Goal: Transaction & Acquisition: Purchase product/service

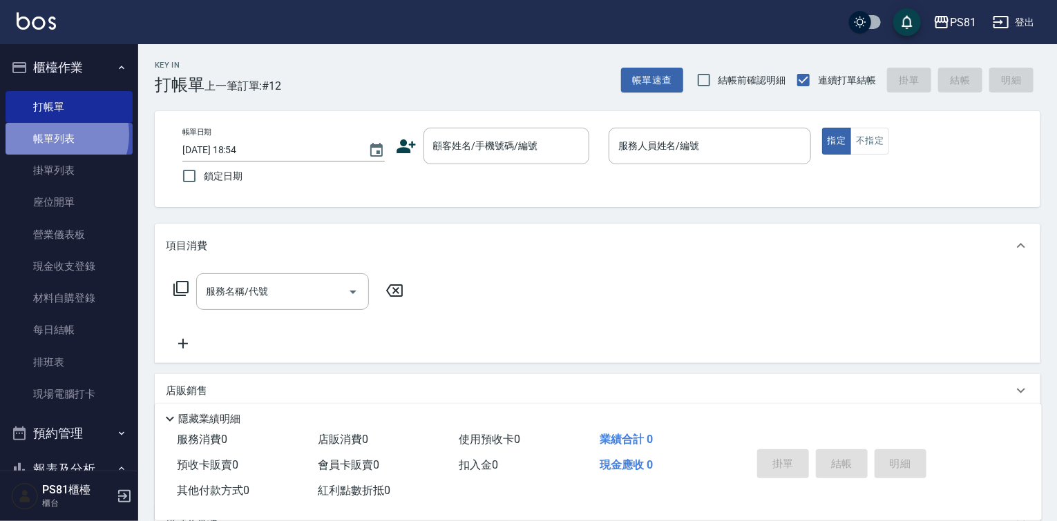
click at [55, 135] on link "帳單列表" at bounding box center [69, 139] width 127 height 32
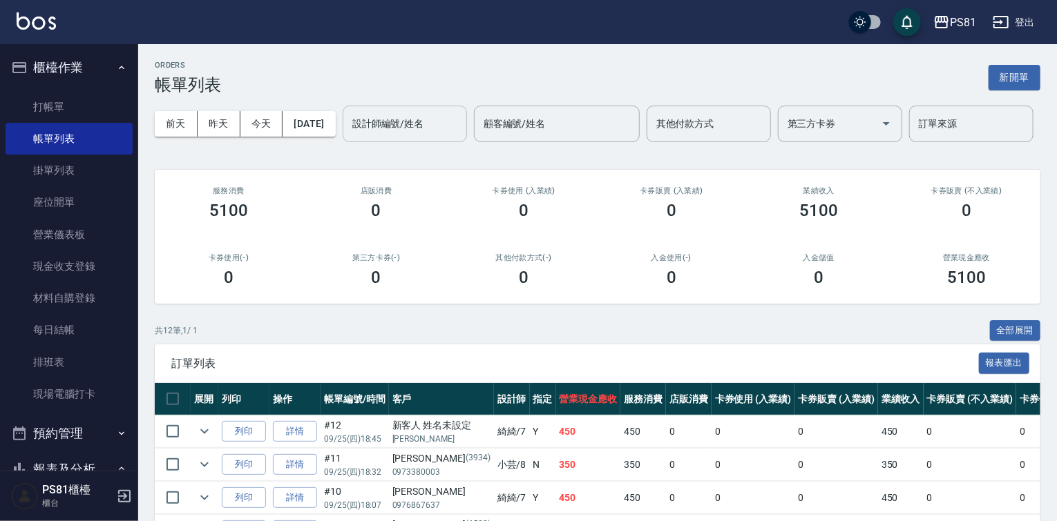
click at [349, 136] on input "設計師編號/姓名" at bounding box center [405, 124] width 112 height 24
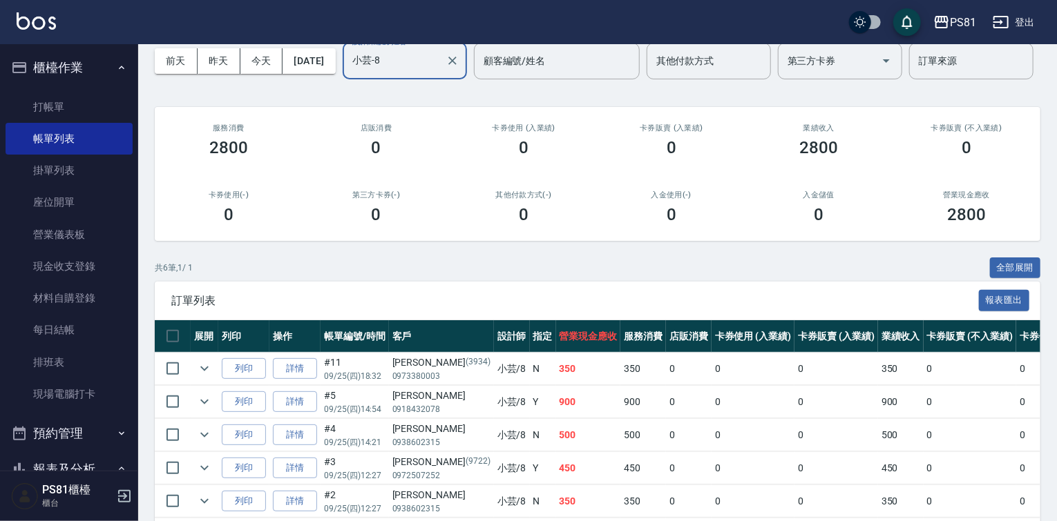
scroll to position [138, 0]
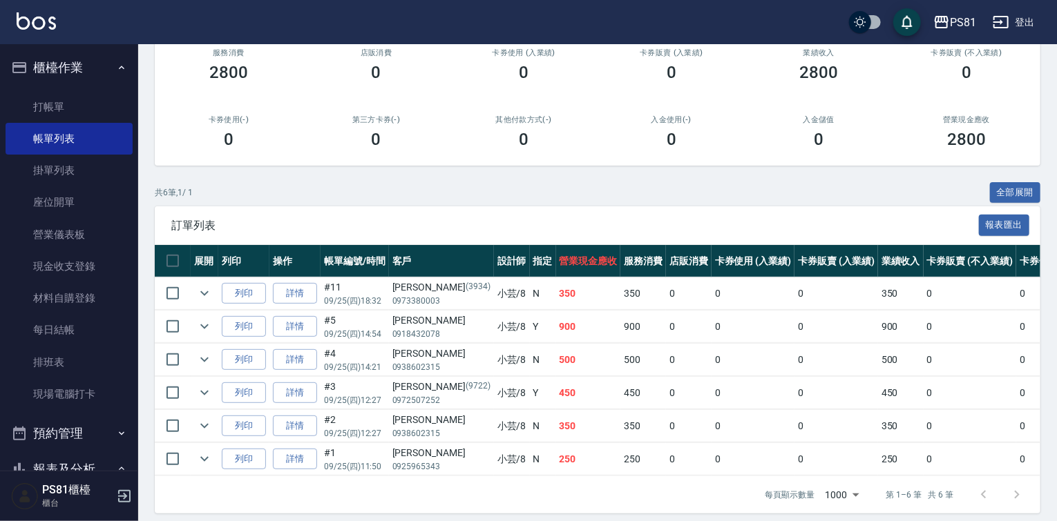
type input "小芸-8"
click at [87, 89] on ul "打帳單 帳單列表 掛單列表 座位開單 營業儀表板 現金收支登錄 材料自購登錄 每日結帳 排班表 現場電腦打卡" at bounding box center [69, 251] width 127 height 331
click at [83, 107] on link "打帳單" at bounding box center [69, 107] width 127 height 32
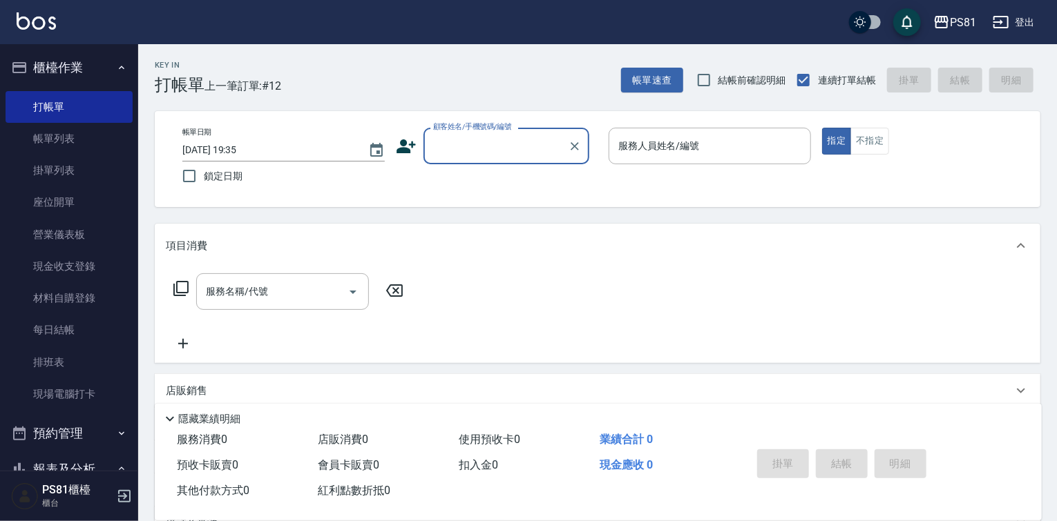
click at [401, 147] on icon at bounding box center [406, 146] width 21 height 21
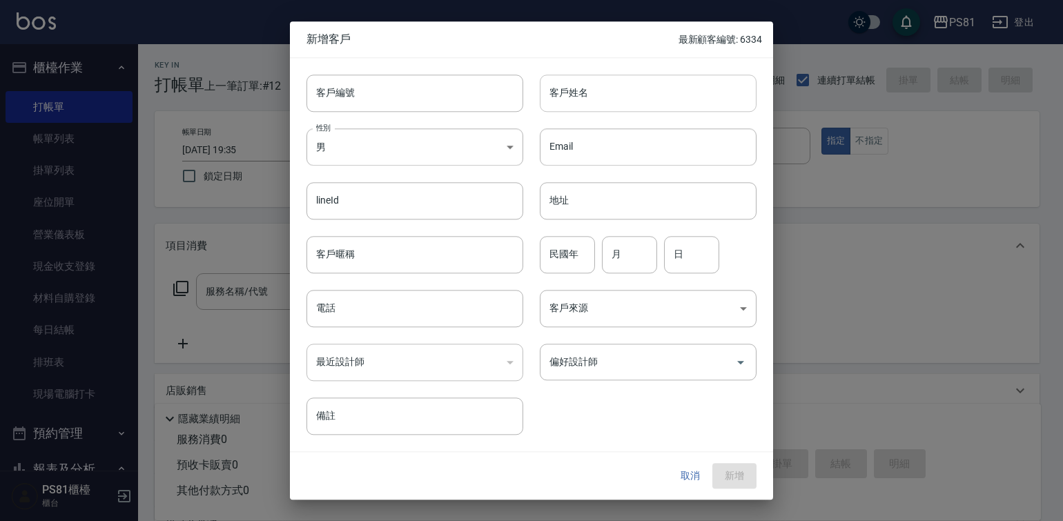
click at [692, 100] on input "客戶姓名" at bounding box center [648, 93] width 217 height 37
type input "rainie"
click at [397, 137] on body "PS81 登出 櫃檯作業 打帳單 帳單列表 掛單列表 座位開單 營業儀表板 現金收支登錄 材料自購登錄 每日結帳 排班表 現場電腦打卡 預約管理 預約管理 單…" at bounding box center [531, 335] width 1063 height 671
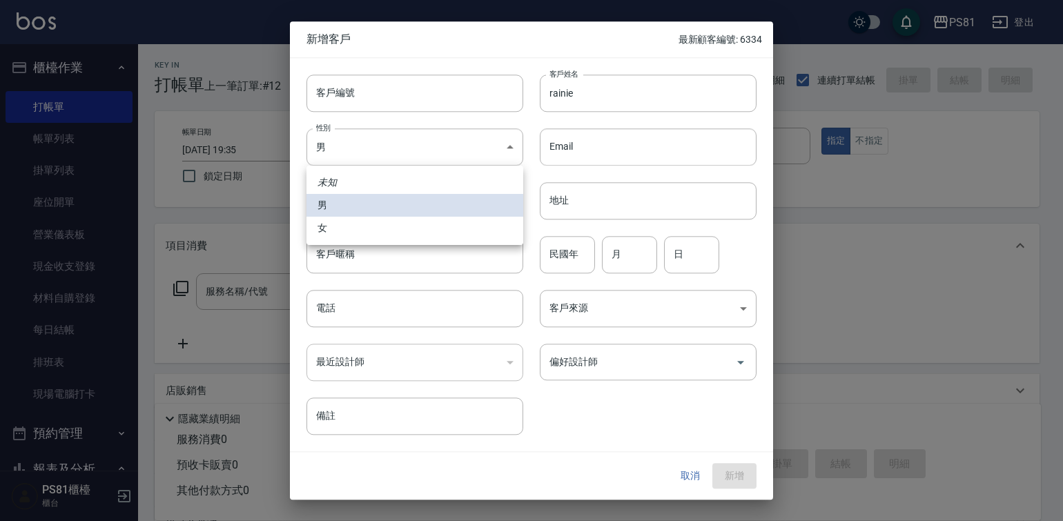
click at [369, 230] on li "女" at bounding box center [415, 228] width 217 height 23
type input "[DEMOGRAPHIC_DATA]"
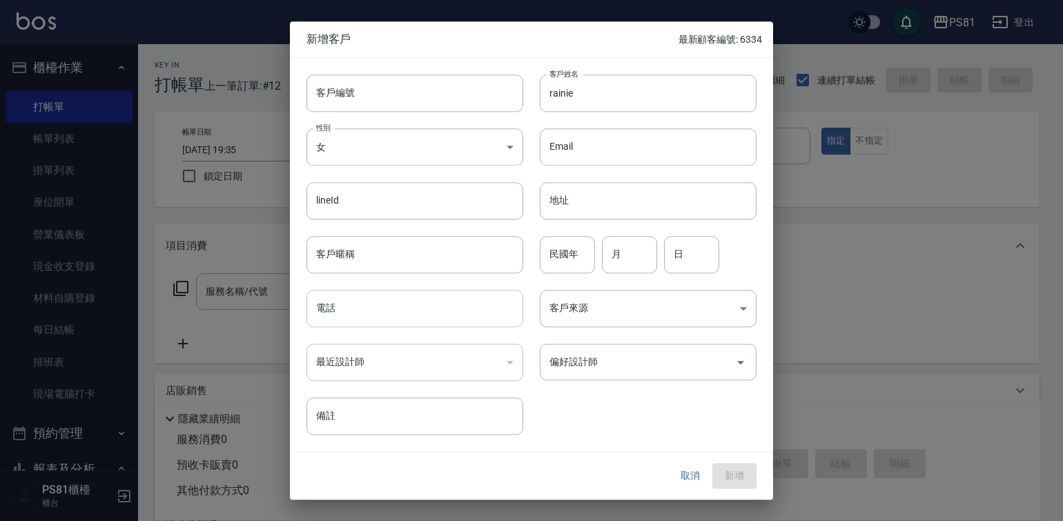
click at [404, 309] on input "電話" at bounding box center [415, 308] width 217 height 37
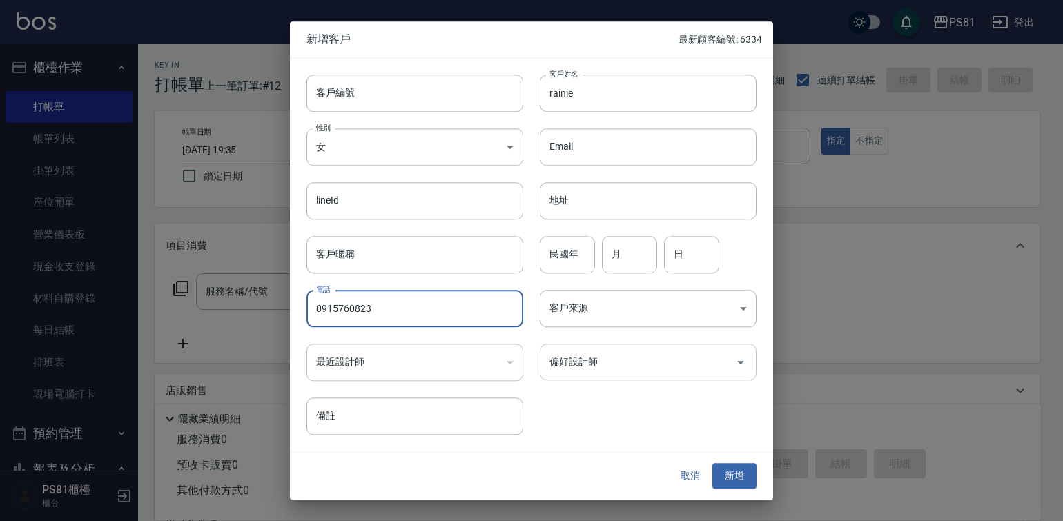
type input "0915760823"
click at [580, 364] on input "偏好設計師" at bounding box center [638, 362] width 184 height 24
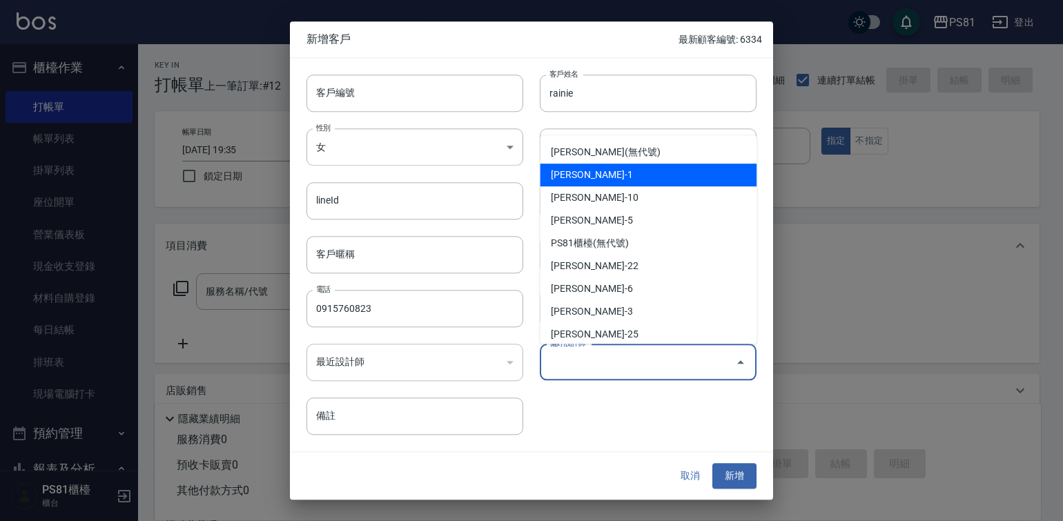
click at [591, 164] on li "[PERSON_NAME]-1" at bounding box center [648, 175] width 217 height 23
type input "[PERSON_NAME]"
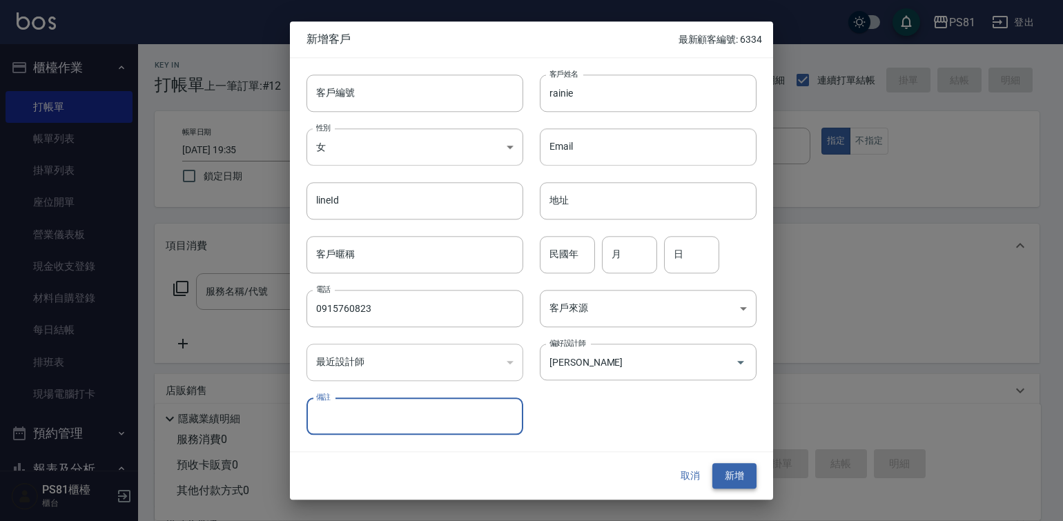
click at [732, 469] on button "新增" at bounding box center [735, 477] width 44 height 26
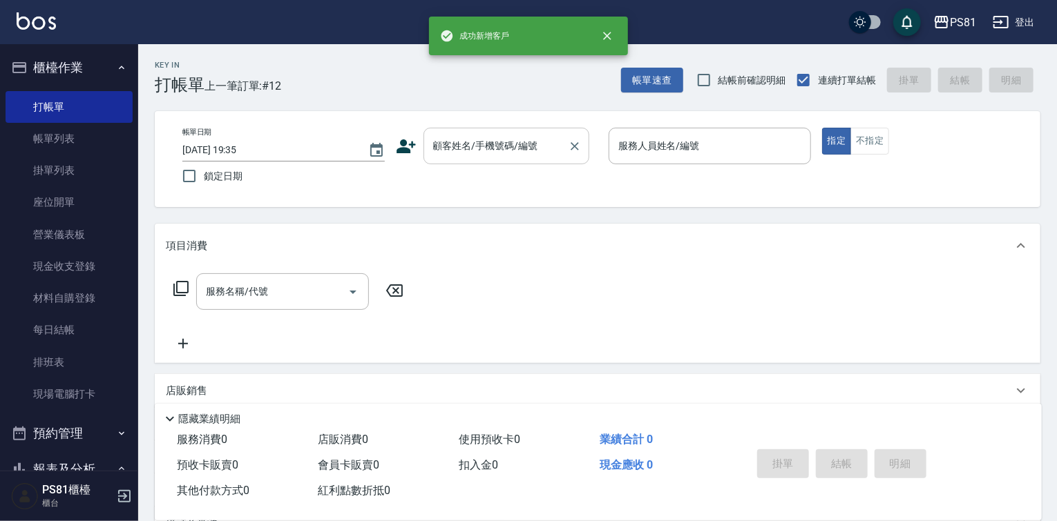
drag, startPoint x: 519, startPoint y: 153, endPoint x: 514, endPoint y: 164, distance: 12.1
click at [519, 154] on input "顧客姓名/手機號碼/編號" at bounding box center [496, 146] width 133 height 24
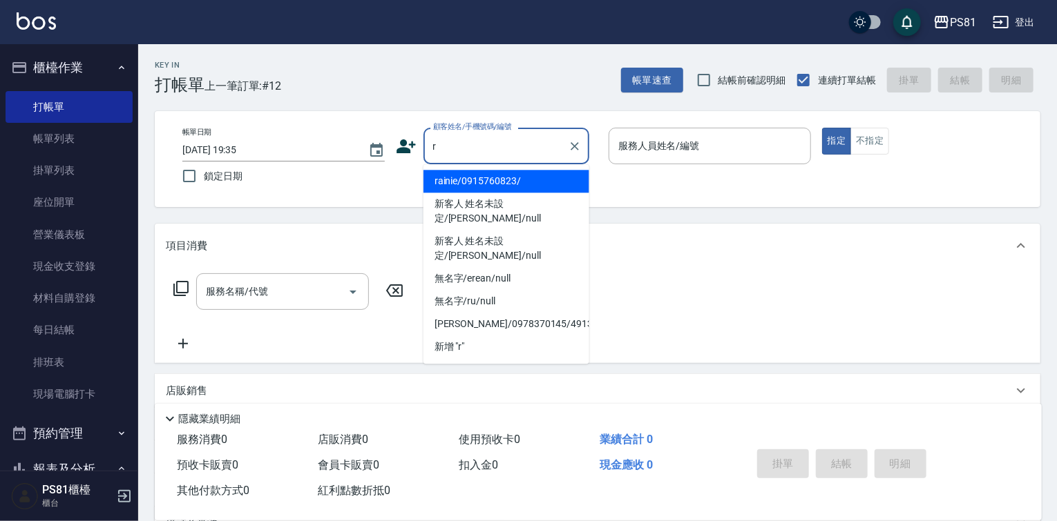
click at [456, 183] on li "rainie/0915760823/" at bounding box center [506, 181] width 166 height 23
type input "rainie/0915760823/"
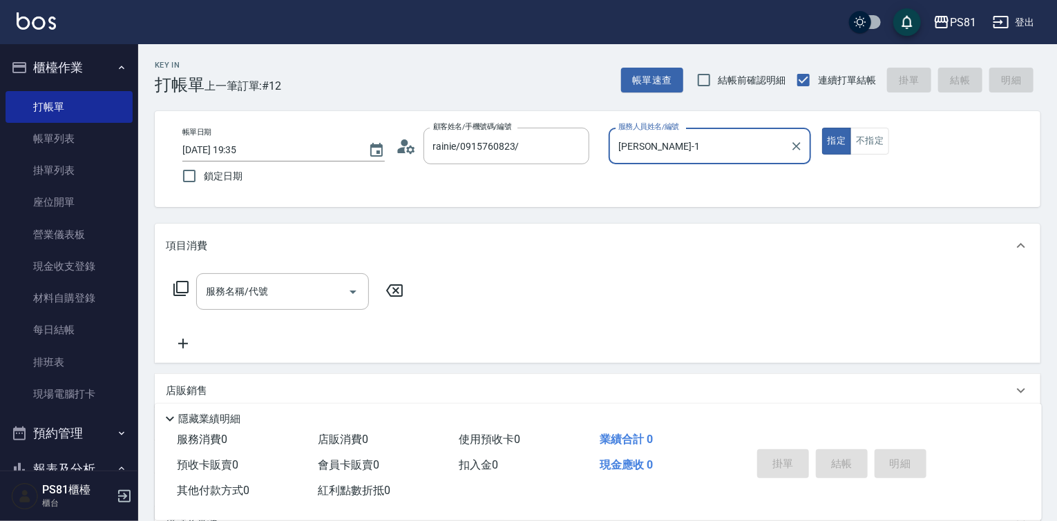
type input "[PERSON_NAME]-1"
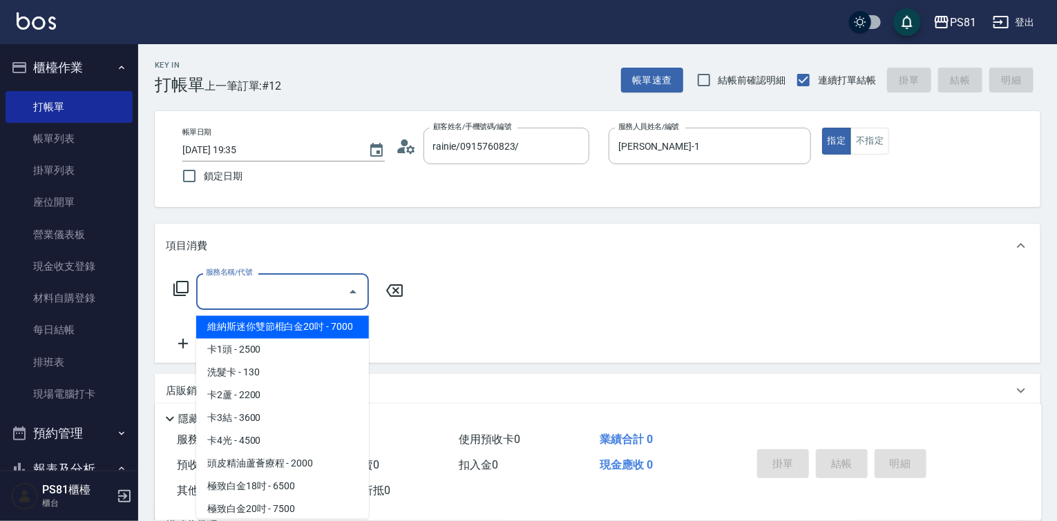
click at [287, 291] on input "服務名稱/代號" at bounding box center [271, 292] width 139 height 24
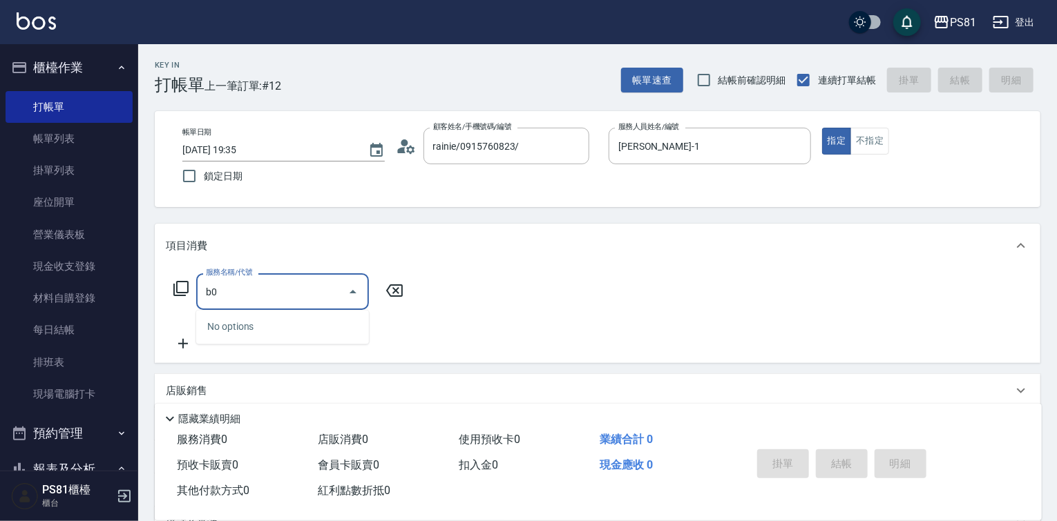
type input "b"
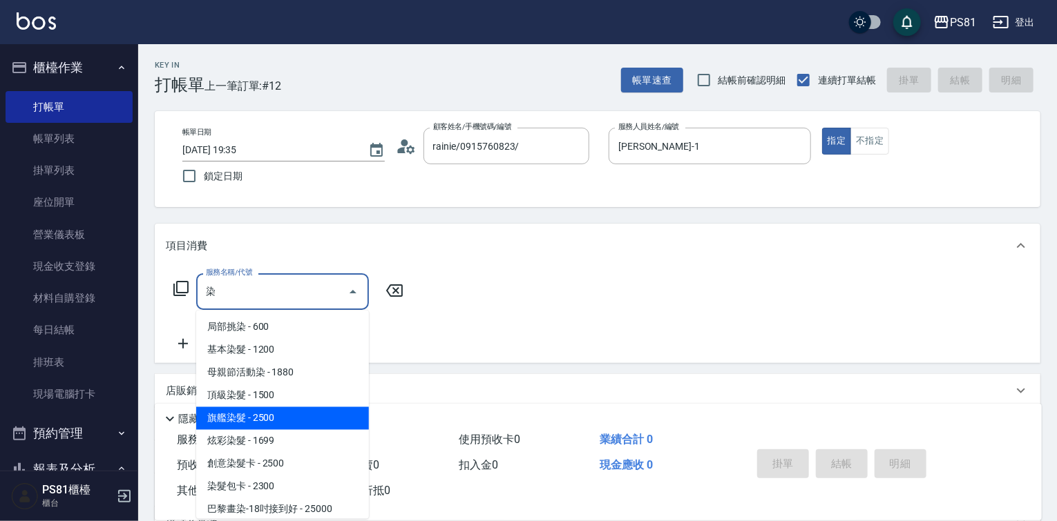
click at [320, 416] on span "旗艦染髮 - 2500" at bounding box center [282, 418] width 173 height 23
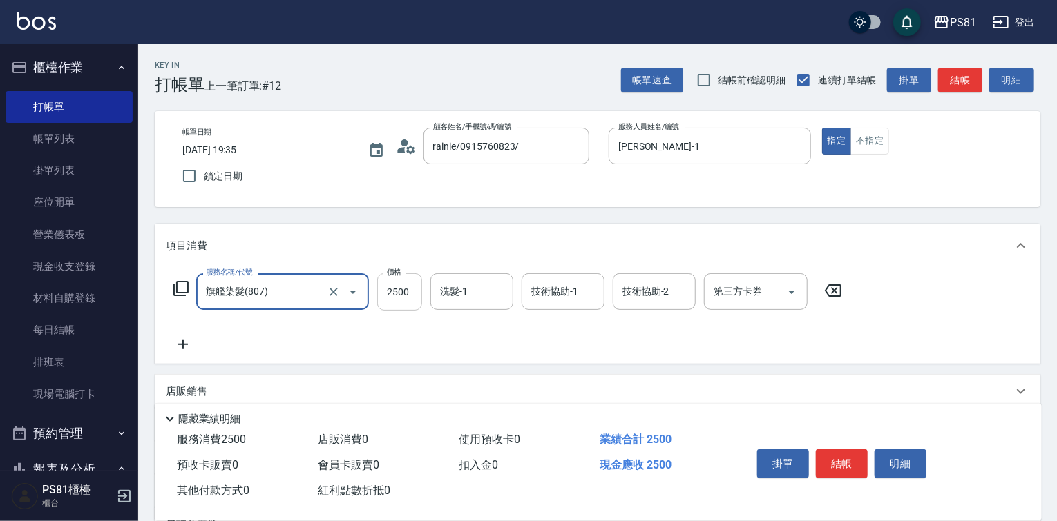
type input "旗艦染髮(807)"
drag, startPoint x: 392, startPoint y: 292, endPoint x: 402, endPoint y: 301, distance: 13.2
click at [392, 292] on input "2500" at bounding box center [399, 291] width 45 height 37
type input "1880"
click at [180, 343] on icon at bounding box center [183, 344] width 35 height 17
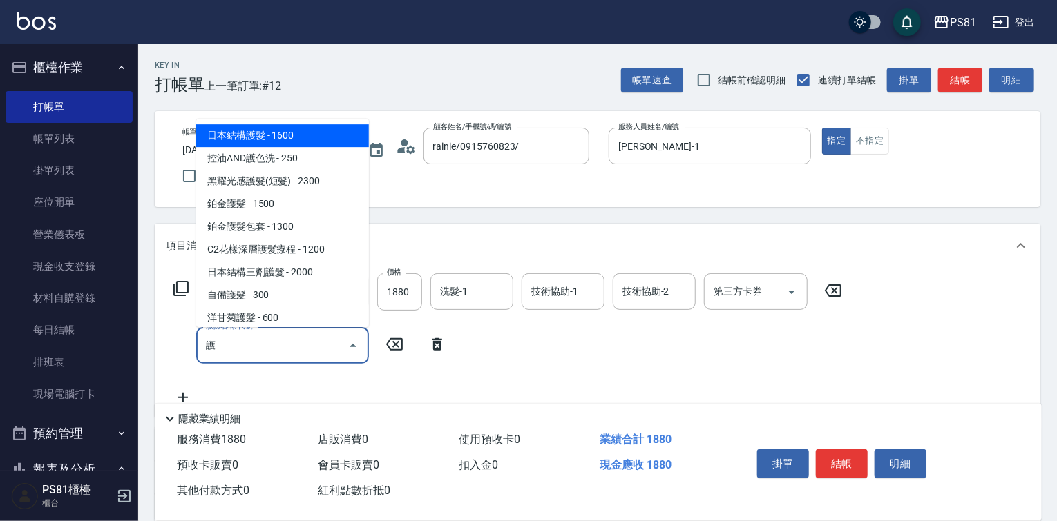
click at [296, 136] on span "日本結構護髮 - 1600" at bounding box center [282, 135] width 173 height 23
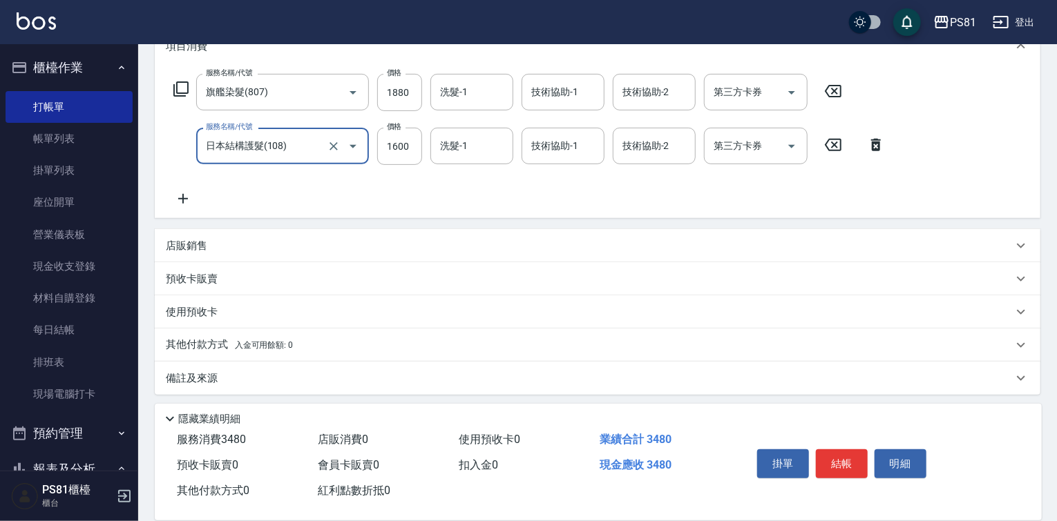
scroll to position [204, 0]
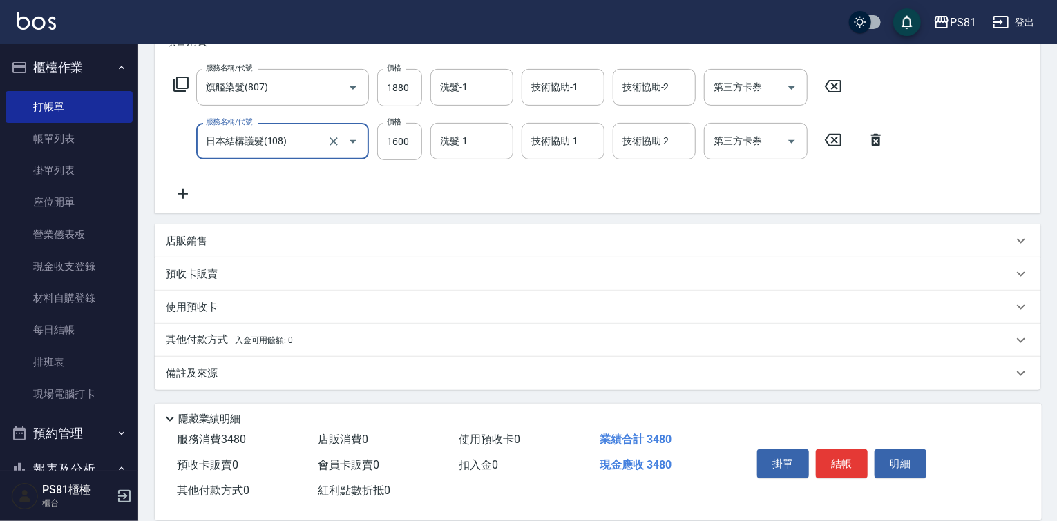
type input "日本結構護髮(108)"
click at [203, 340] on p "其他付款方式 入金可用餘額: 0" at bounding box center [229, 340] width 127 height 15
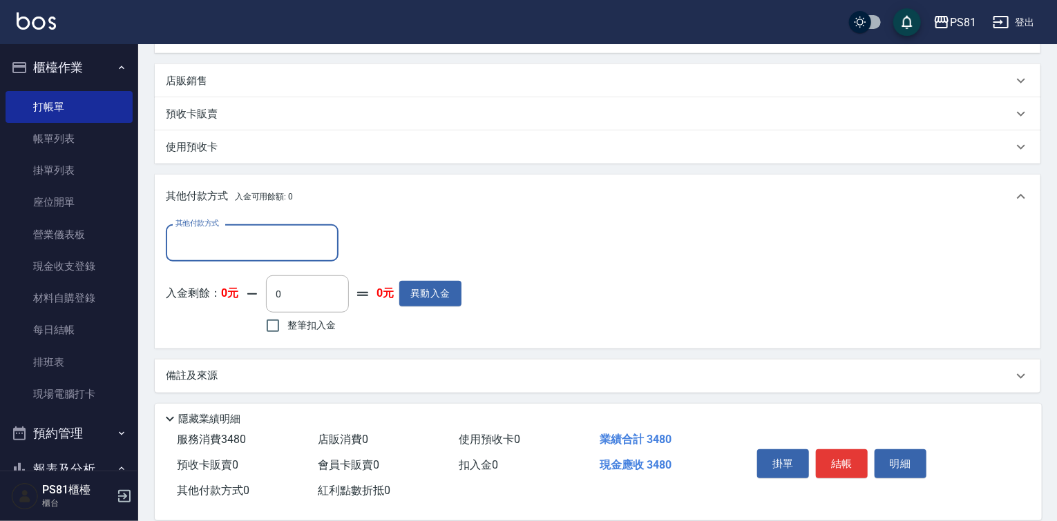
scroll to position [367, 0]
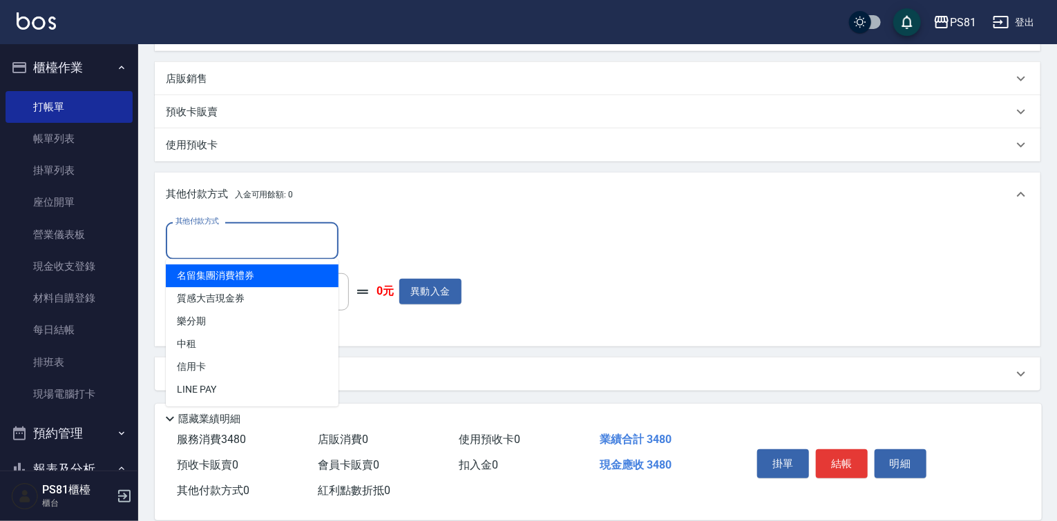
drag, startPoint x: 232, startPoint y: 241, endPoint x: 231, endPoint y: 249, distance: 7.6
click at [232, 241] on input "其他付款方式" at bounding box center [252, 241] width 160 height 24
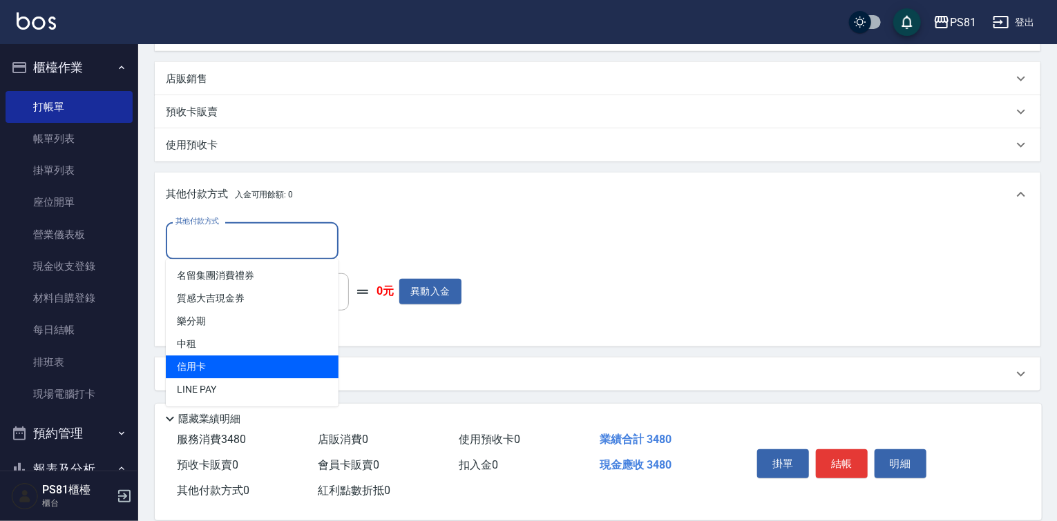
click at [229, 366] on span "信用卡" at bounding box center [252, 367] width 173 height 23
type input "信用卡"
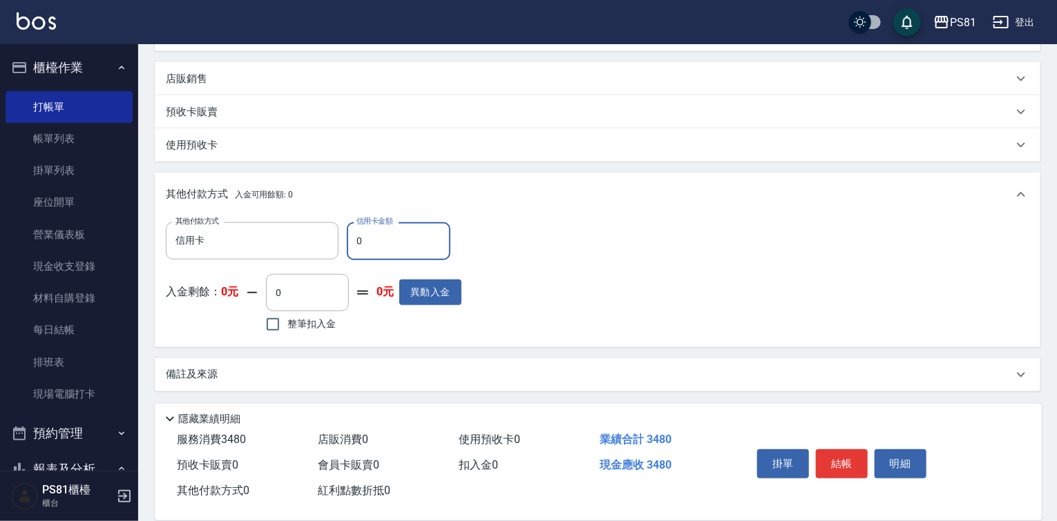
click at [381, 230] on input "0" at bounding box center [399, 240] width 104 height 37
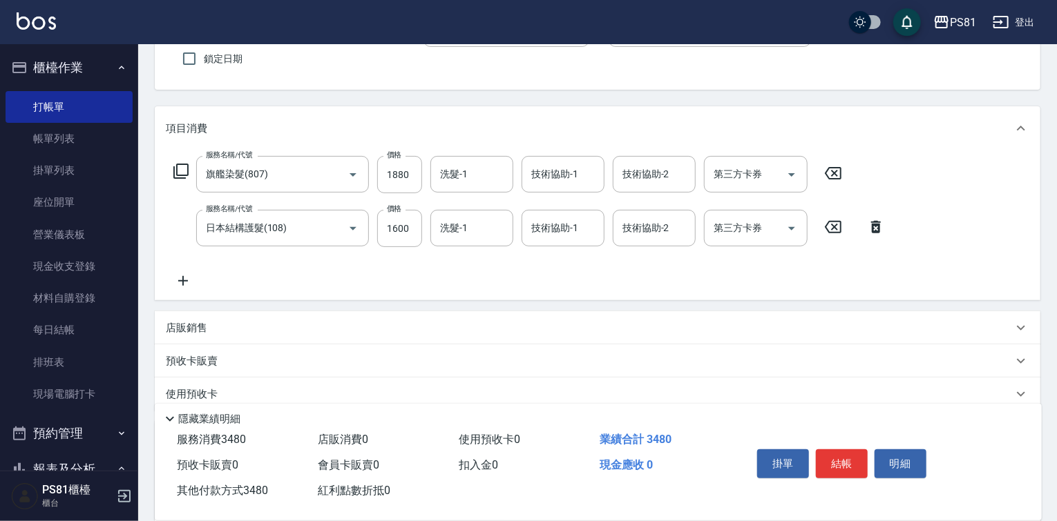
scroll to position [0, 0]
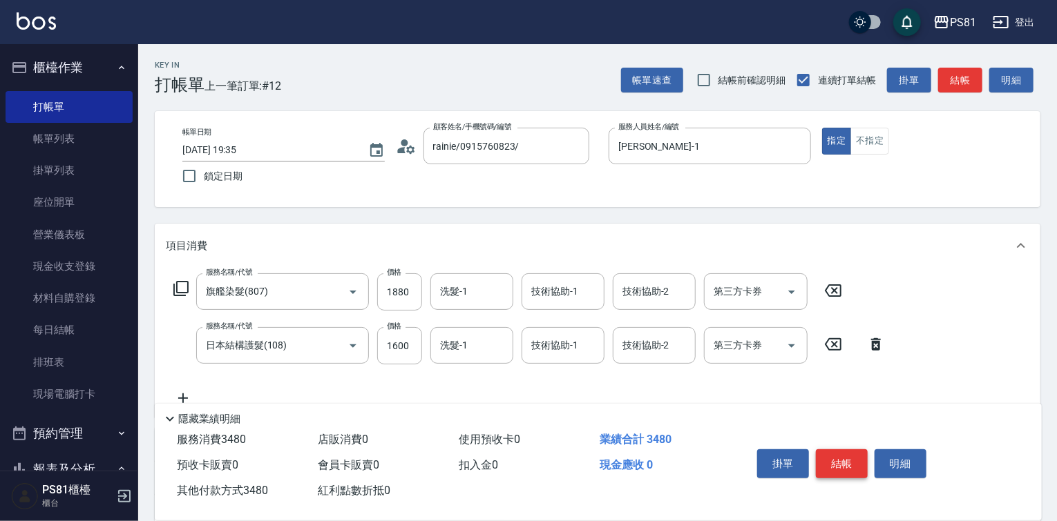
type input "3480"
click at [834, 452] on button "結帳" at bounding box center [842, 464] width 52 height 29
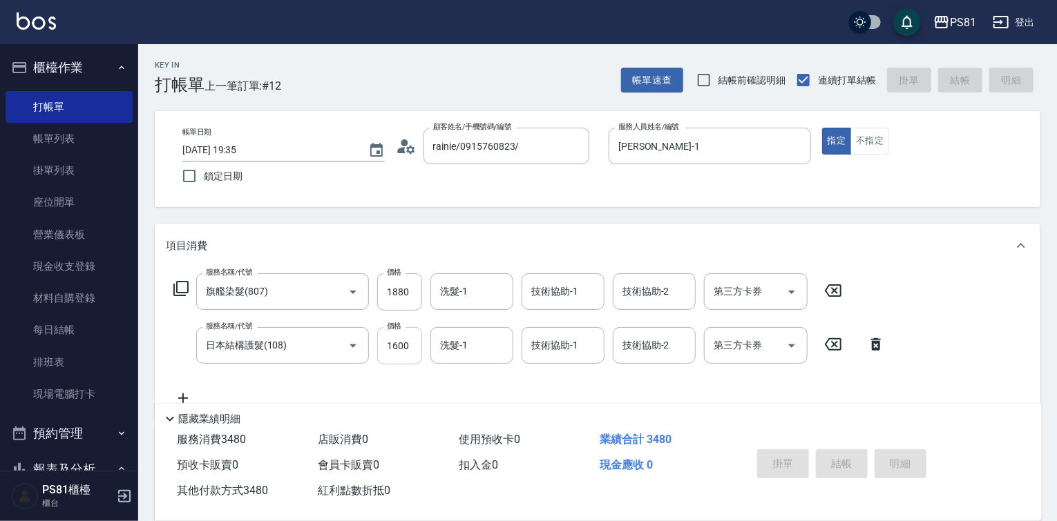
type input "[DATE] 19:43"
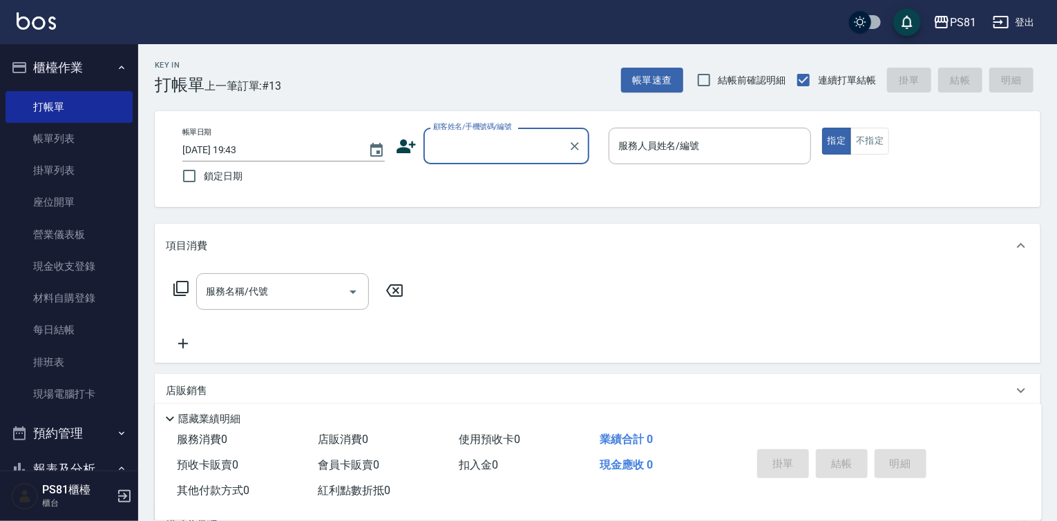
click at [394, 150] on div "帳單日期 [DATE] 19:43 鎖定日期 顧客姓名/手機號碼/編號 顧客姓名/手機號碼/編號 服務人員姓名/編號 服務人員姓名/編號 指定 不指定" at bounding box center [597, 159] width 852 height 63
click at [403, 152] on icon at bounding box center [405, 146] width 19 height 14
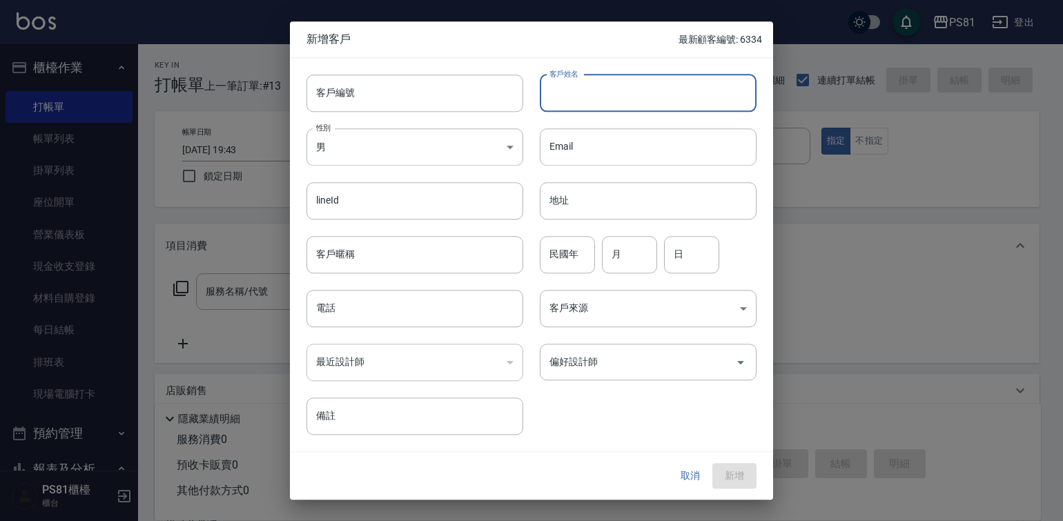
drag, startPoint x: 679, startPoint y: 92, endPoint x: 684, endPoint y: 108, distance: 16.8
click at [679, 93] on input "客戶姓名" at bounding box center [648, 93] width 217 height 37
type input "[PERSON_NAME]"
click at [406, 319] on input "電話" at bounding box center [415, 308] width 217 height 37
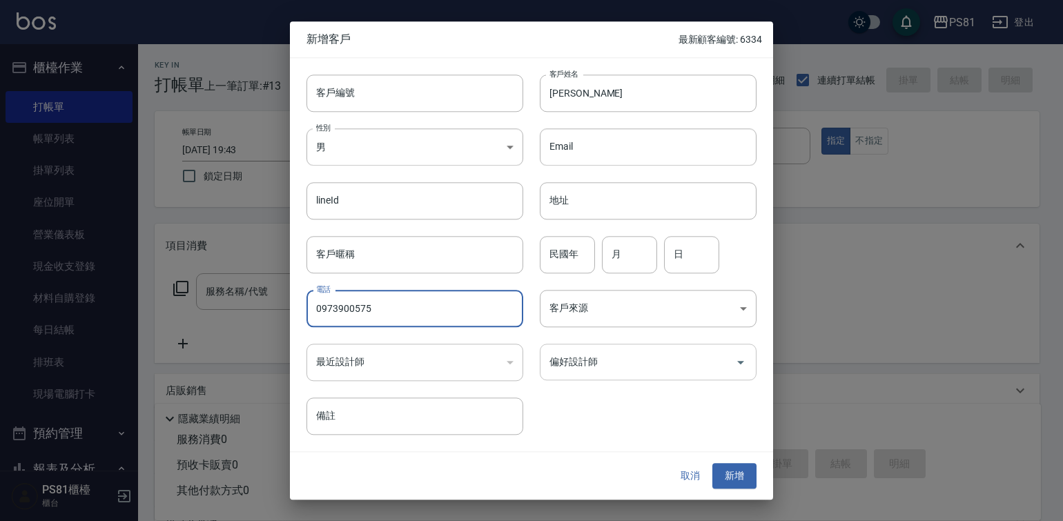
type input "0973900575"
click at [635, 373] on input "偏好設計師" at bounding box center [638, 362] width 184 height 24
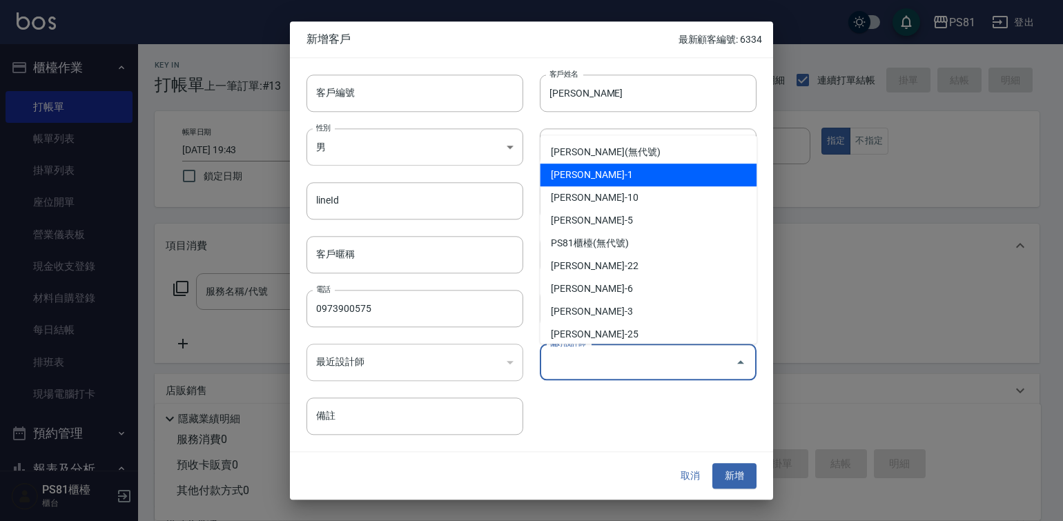
click at [624, 177] on li "[PERSON_NAME]-1" at bounding box center [648, 175] width 217 height 23
type input "[PERSON_NAME]"
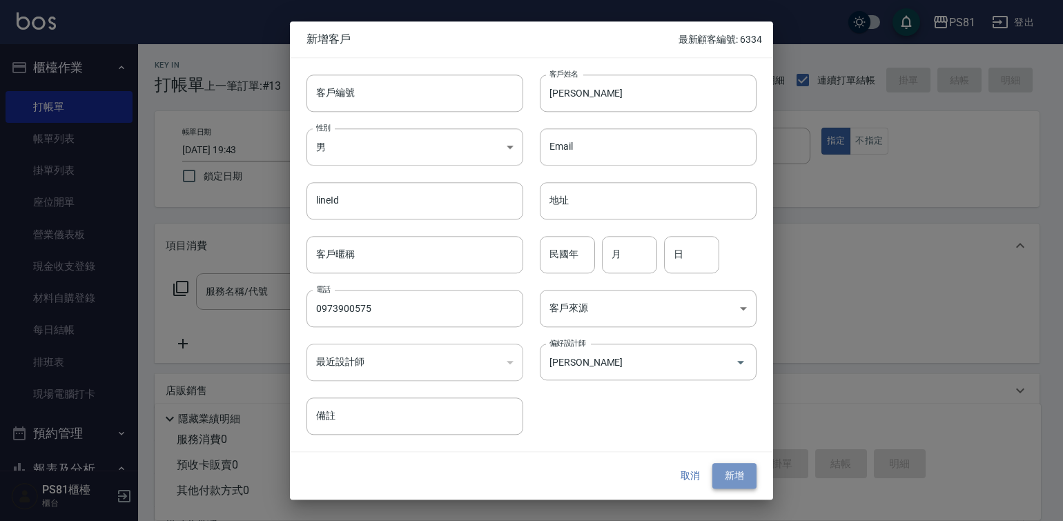
click at [729, 474] on button "新增" at bounding box center [735, 477] width 44 height 26
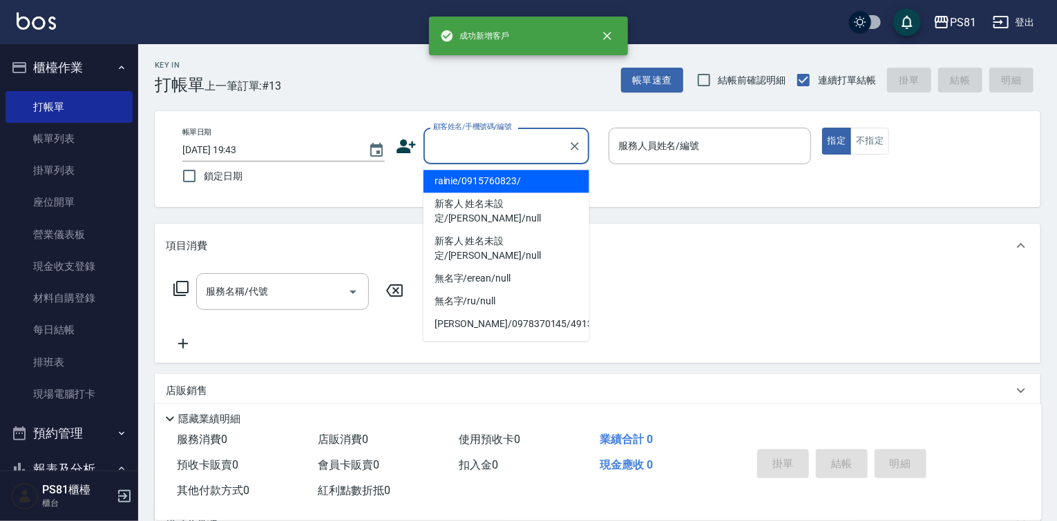
click at [532, 148] on input "顧客姓名/手機號碼/編號" at bounding box center [496, 146] width 133 height 24
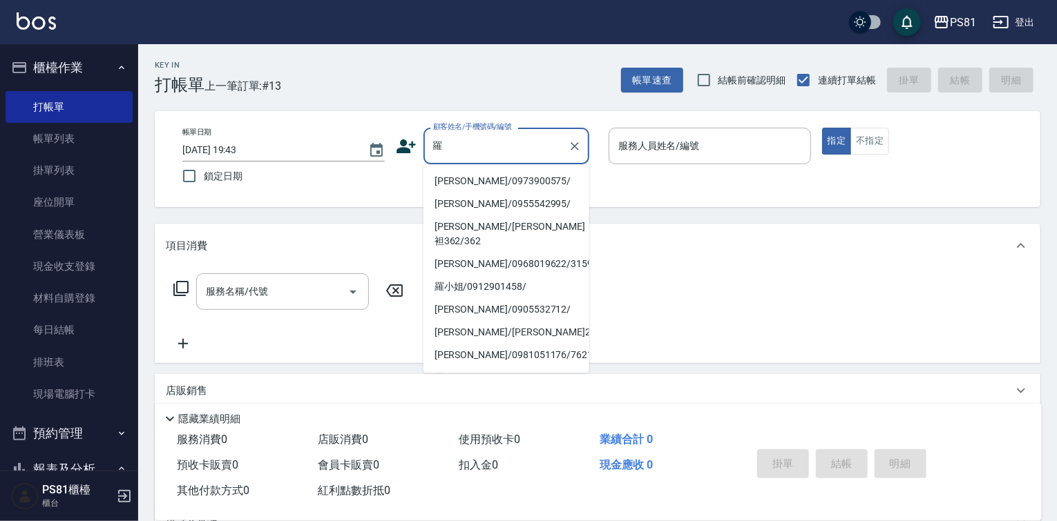
click at [525, 175] on li "[PERSON_NAME]/0973900575/" at bounding box center [506, 181] width 166 height 23
type input "[PERSON_NAME]/0973900575/"
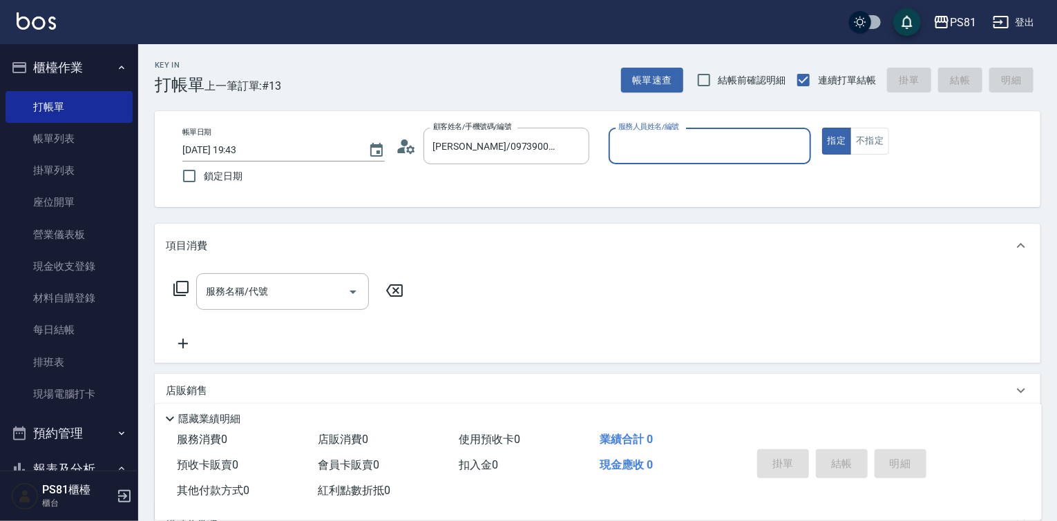
type input "[PERSON_NAME]-1"
click at [291, 290] on input "服務名稱/代號" at bounding box center [271, 292] width 139 height 24
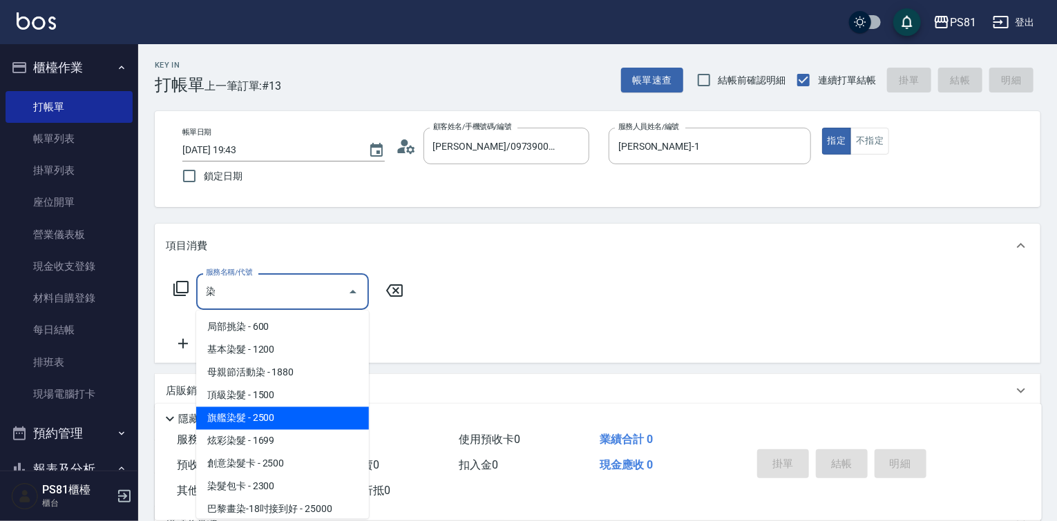
click at [294, 421] on span "旗艦染髮 - 2500" at bounding box center [282, 418] width 173 height 23
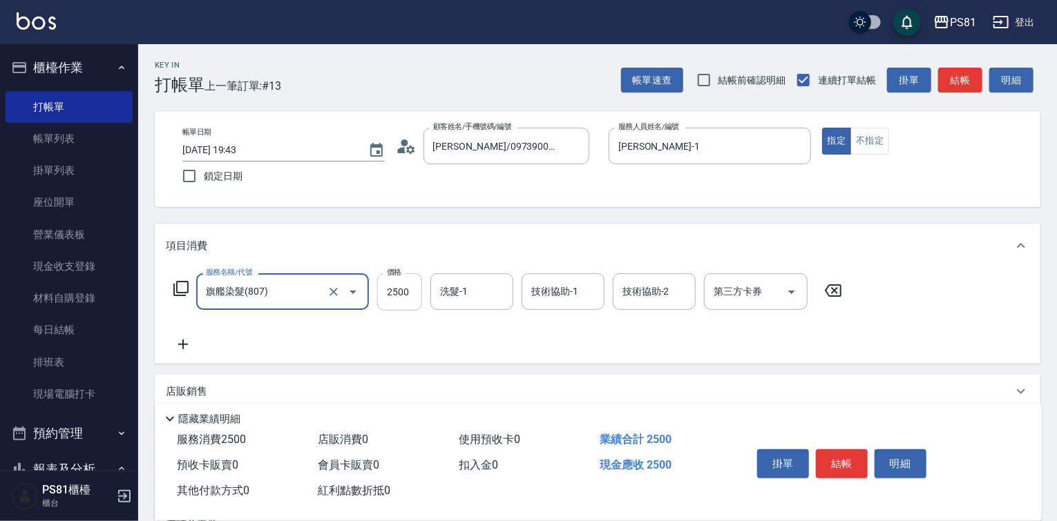
type input "旗艦染髮(807)"
click at [396, 299] on input "2500" at bounding box center [399, 291] width 45 height 37
type input "3000"
click at [456, 293] on input "洗髮-1" at bounding box center [471, 292] width 70 height 24
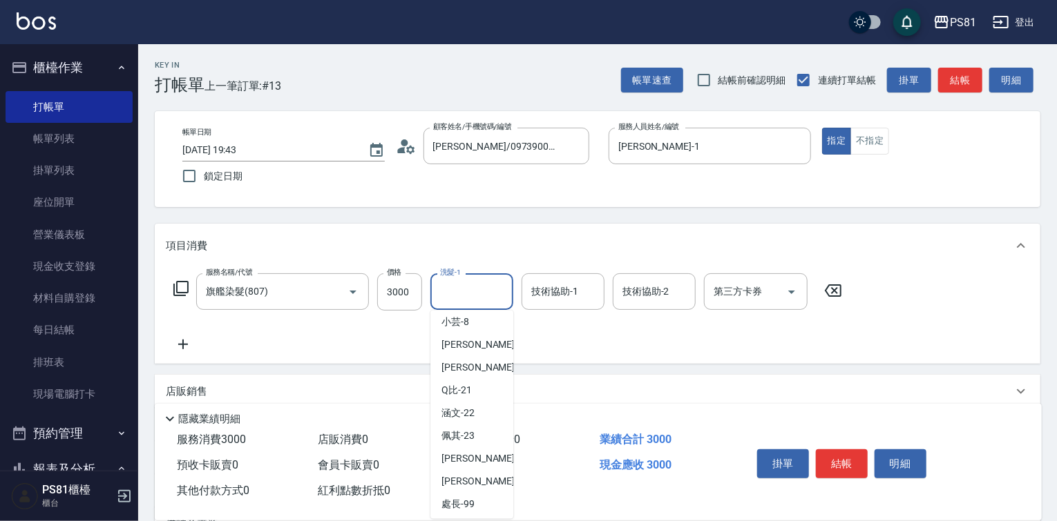
scroll to position [218, 0]
click at [450, 383] on span "Q比 -21" at bounding box center [456, 389] width 30 height 15
type input "Q比-21"
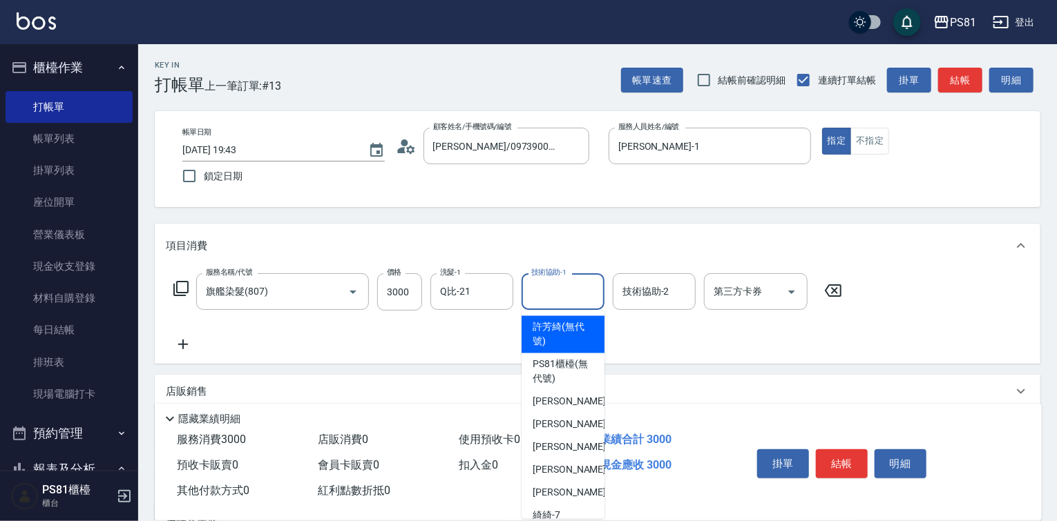
click at [540, 296] on input "技術協助-1" at bounding box center [563, 292] width 70 height 24
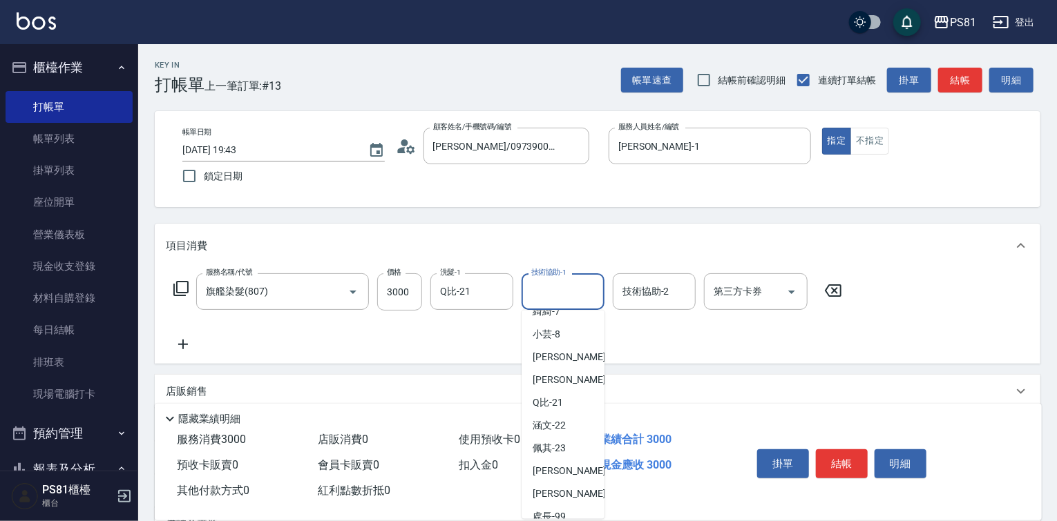
scroll to position [207, 0]
click at [566, 395] on div "Q比 -21" at bounding box center [562, 400] width 83 height 23
type input "Q比-21"
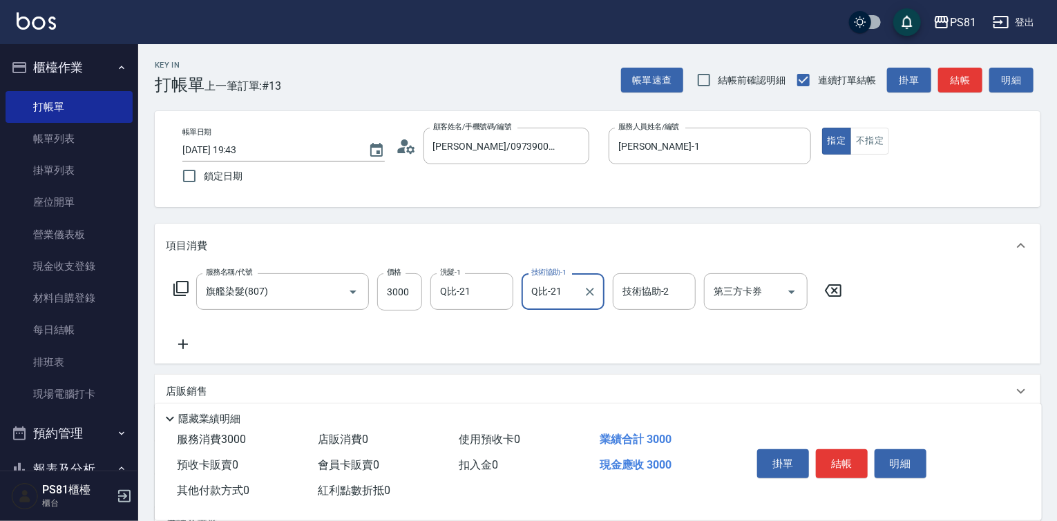
click at [187, 338] on icon at bounding box center [183, 344] width 35 height 17
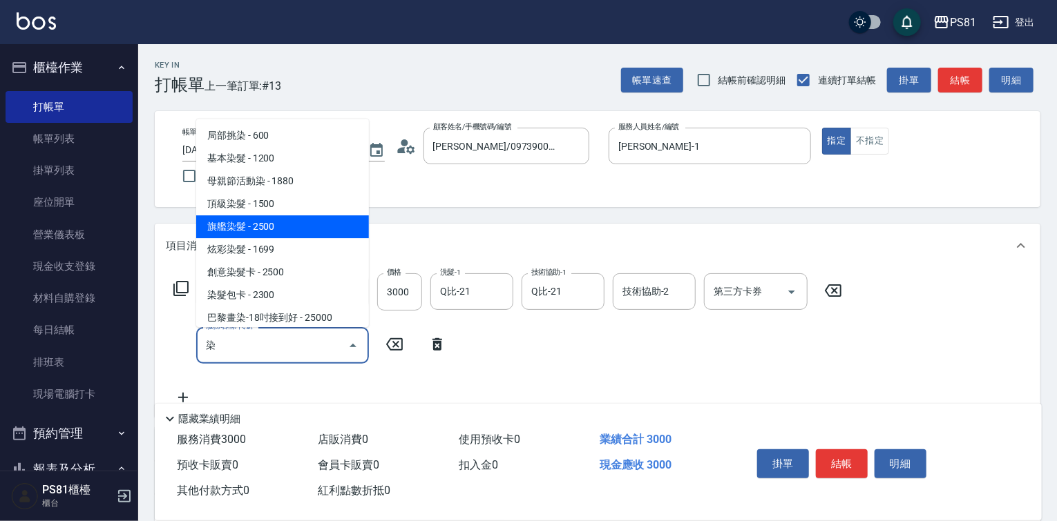
click at [263, 224] on span "旗艦染髮 - 2500" at bounding box center [282, 226] width 173 height 23
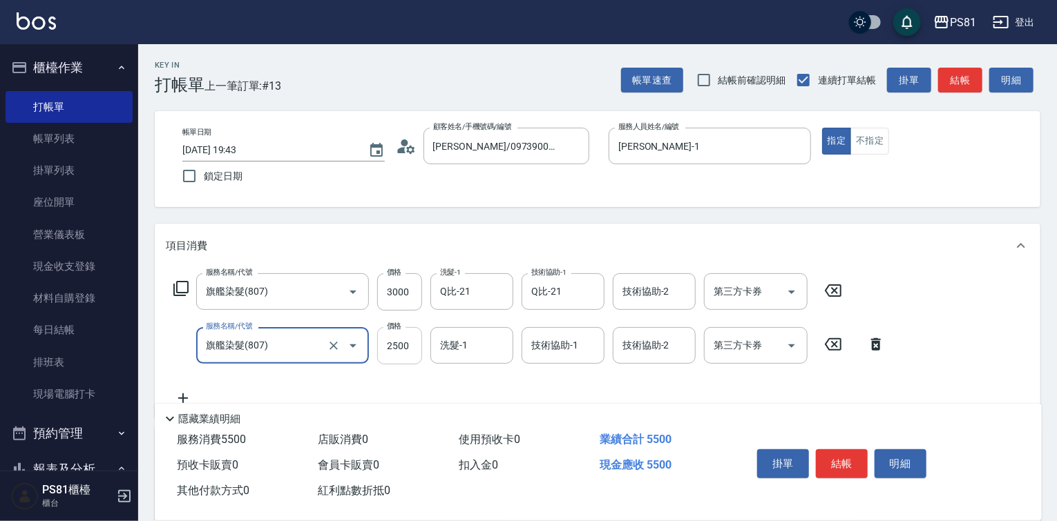
type input "旗艦染髮(807)"
click at [403, 349] on input "2500" at bounding box center [399, 345] width 45 height 37
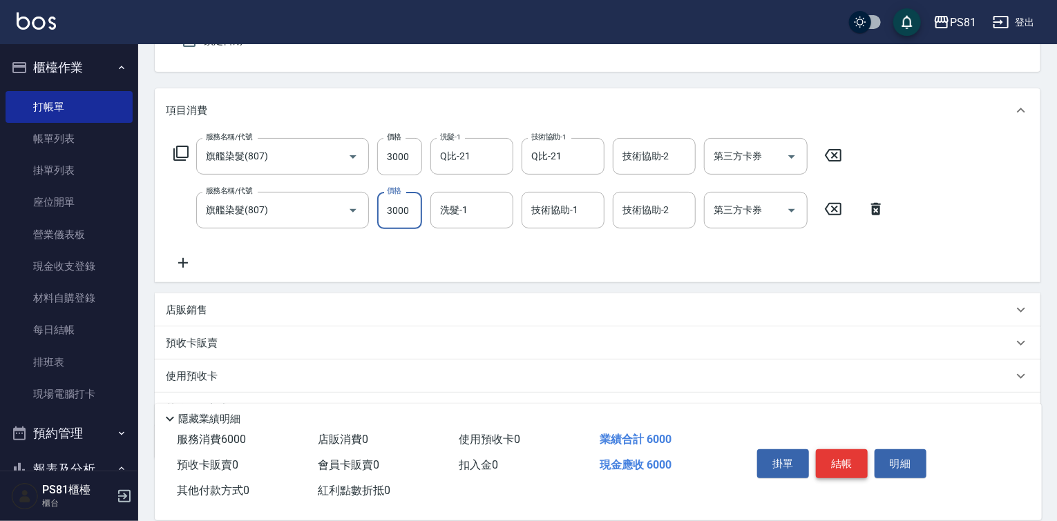
scroll to position [138, 0]
type input "3000"
click at [855, 455] on button "結帳" at bounding box center [842, 464] width 52 height 29
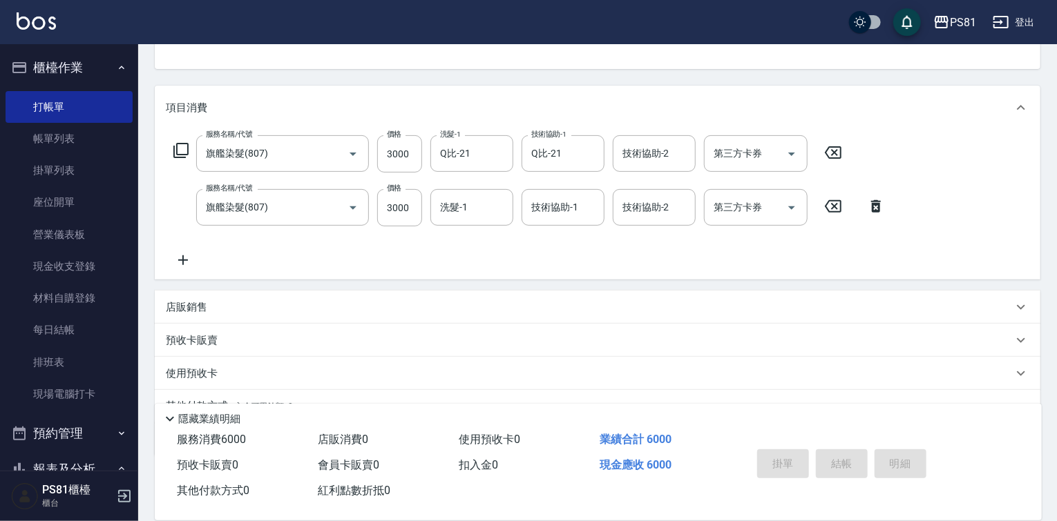
type input "[DATE] 19:44"
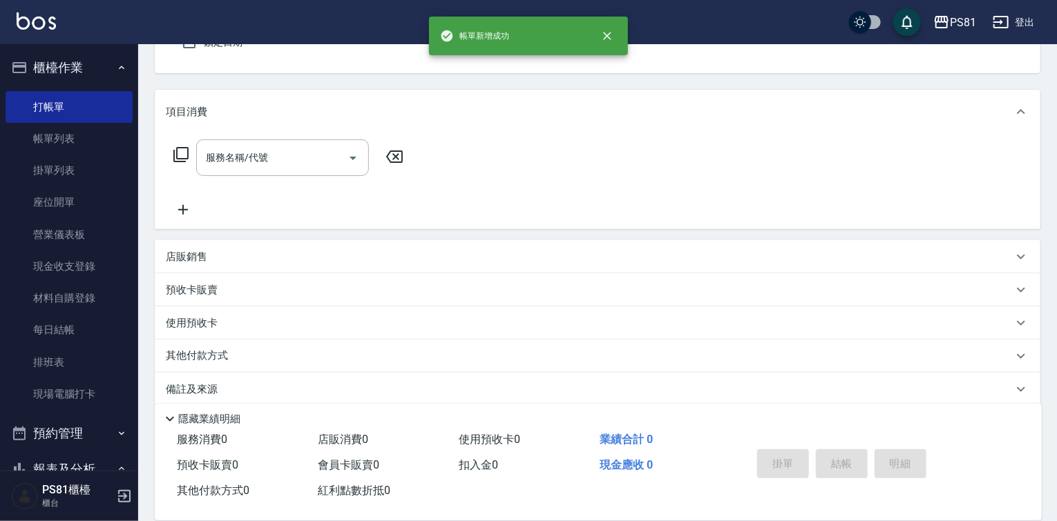
scroll to position [0, 0]
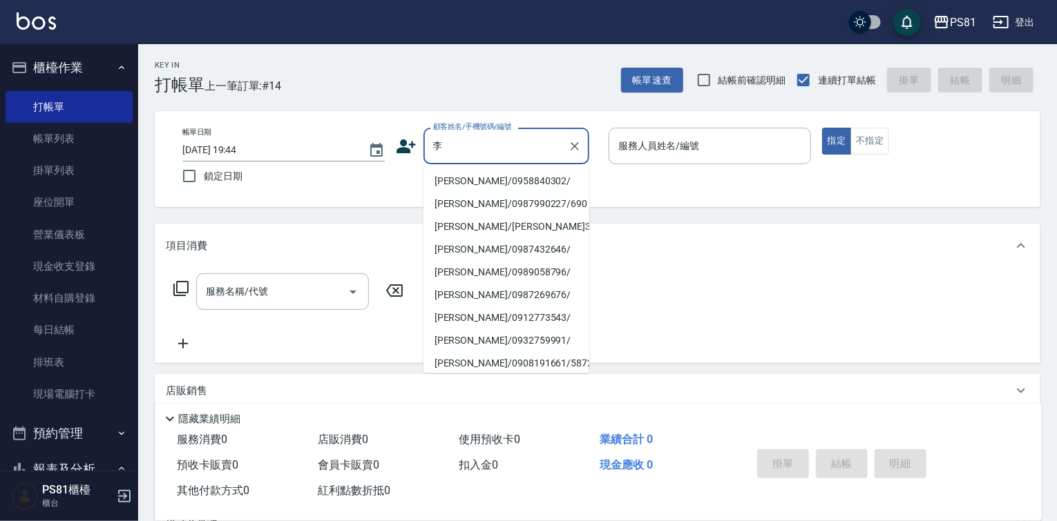
click at [528, 182] on li "[PERSON_NAME]/0958840302/" at bounding box center [506, 181] width 166 height 23
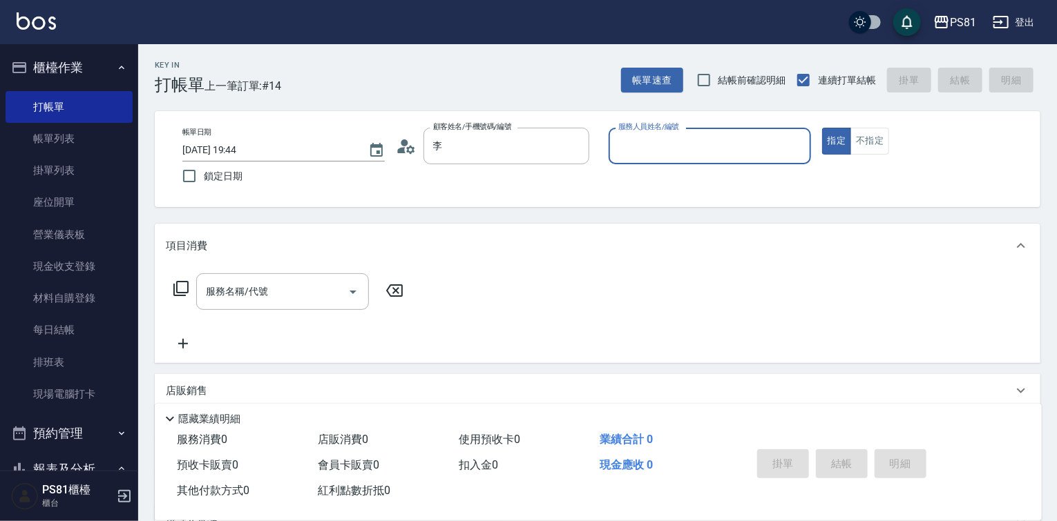
type input "[PERSON_NAME]/0958840302/"
click at [726, 150] on input "服務人員姓名/編號" at bounding box center [710, 146] width 190 height 24
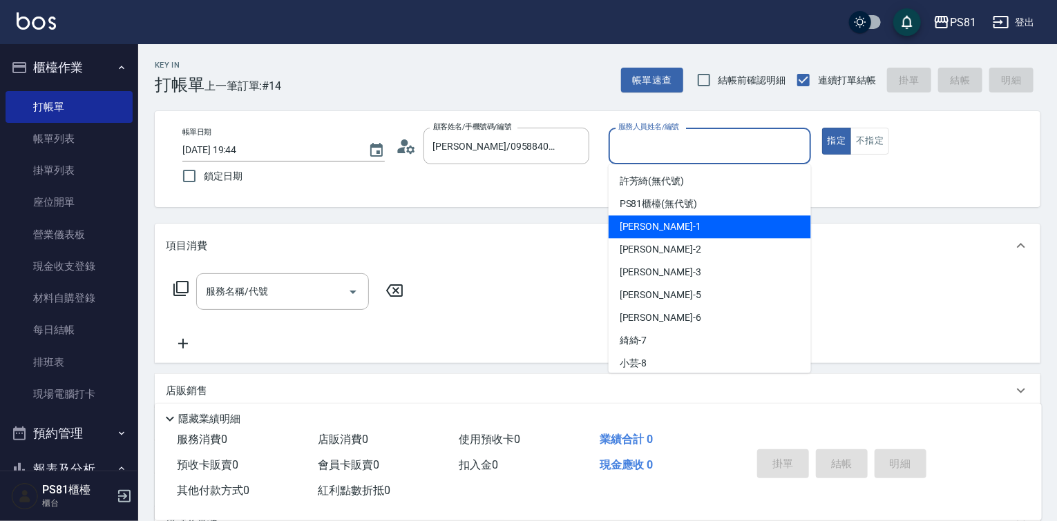
click at [697, 224] on div "[PERSON_NAME] -1" at bounding box center [709, 226] width 202 height 23
type input "[PERSON_NAME]-1"
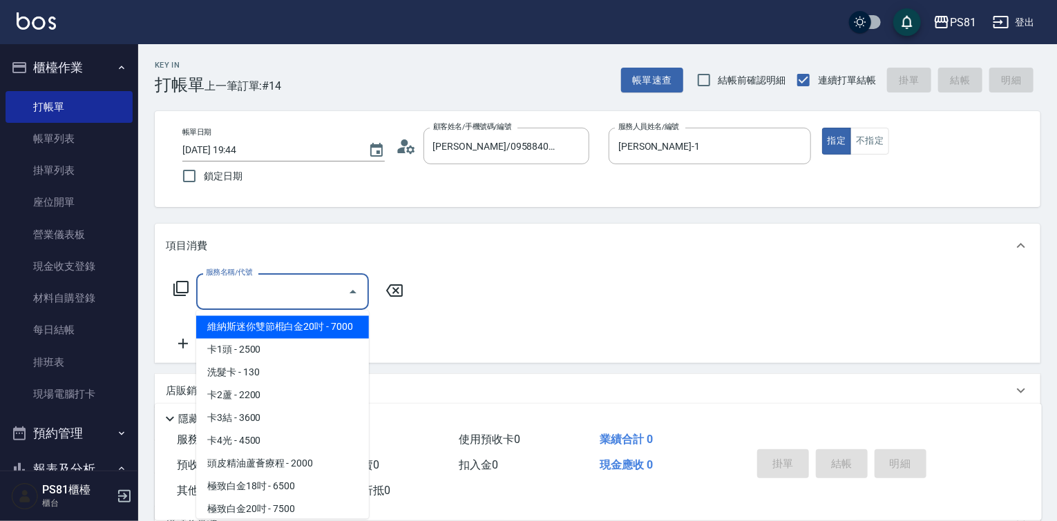
drag, startPoint x: 315, startPoint y: 299, endPoint x: 392, endPoint y: 327, distance: 81.5
click at [315, 298] on input "服務名稱/代號" at bounding box center [271, 292] width 139 height 24
click at [312, 396] on span "頂級染髮 - 1500" at bounding box center [282, 396] width 173 height 23
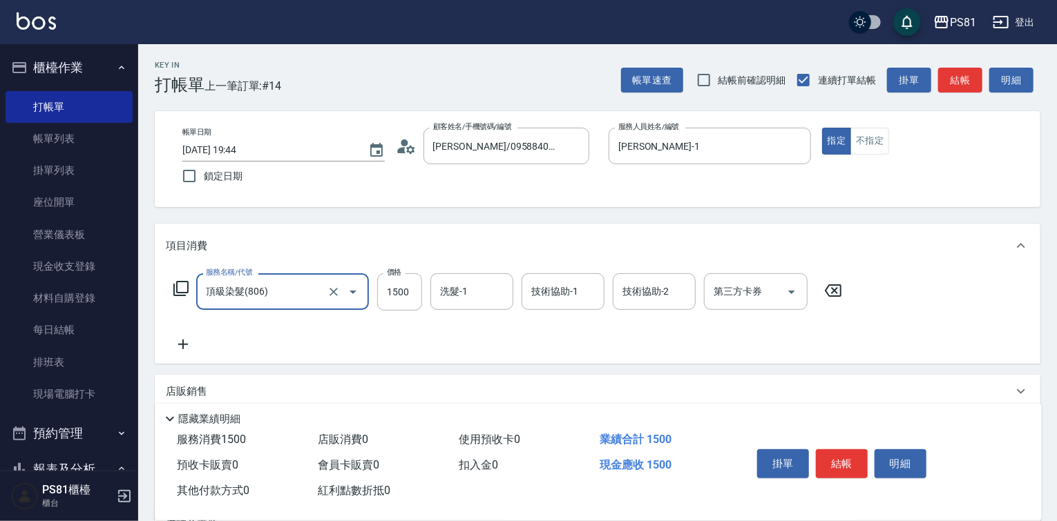
type input "頂級染髮(806)"
click at [184, 343] on icon at bounding box center [183, 344] width 35 height 17
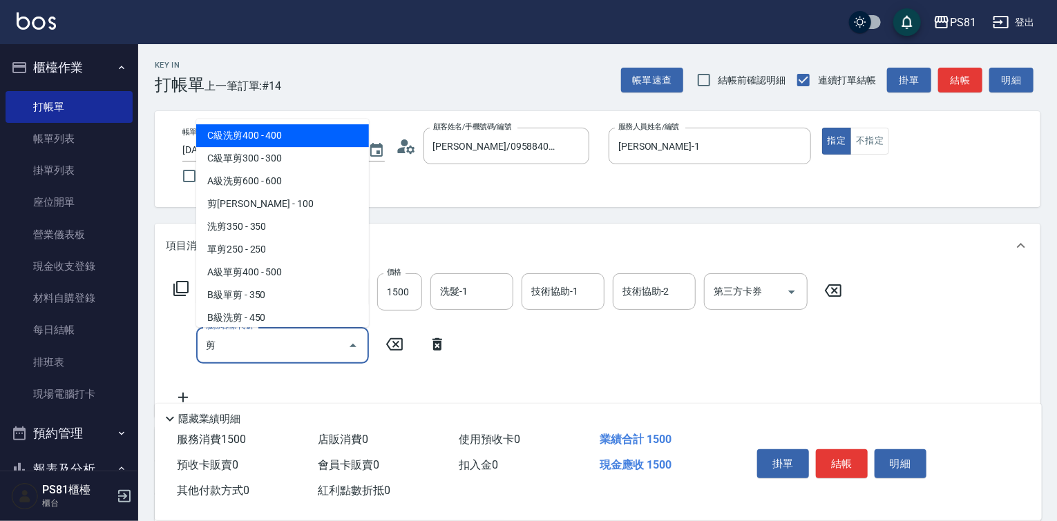
click at [285, 131] on span "C級洗剪400 - 400" at bounding box center [282, 135] width 173 height 23
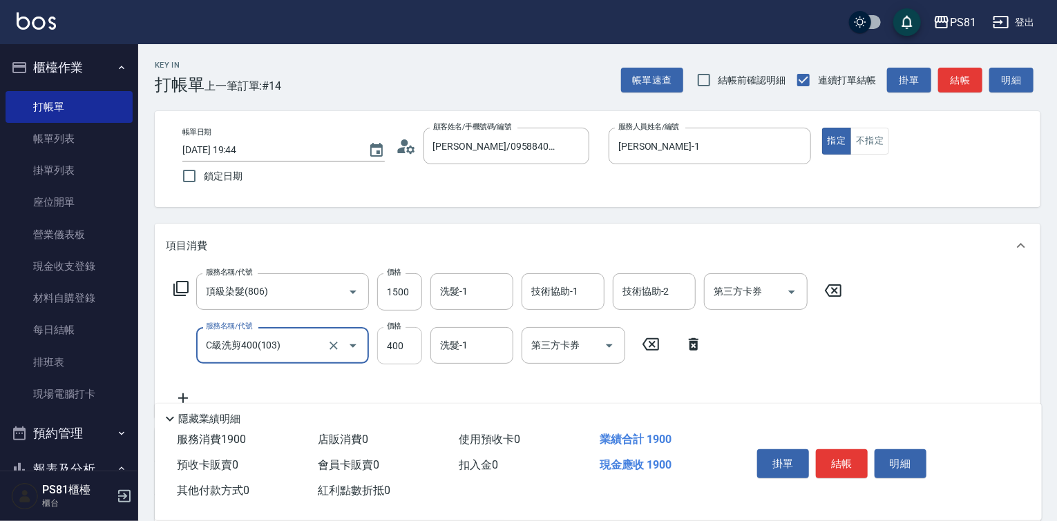
type input "C級洗剪400(103)"
click at [409, 350] on input "400" at bounding box center [399, 345] width 45 height 37
type input "500"
click at [848, 459] on button "結帳" at bounding box center [842, 464] width 52 height 29
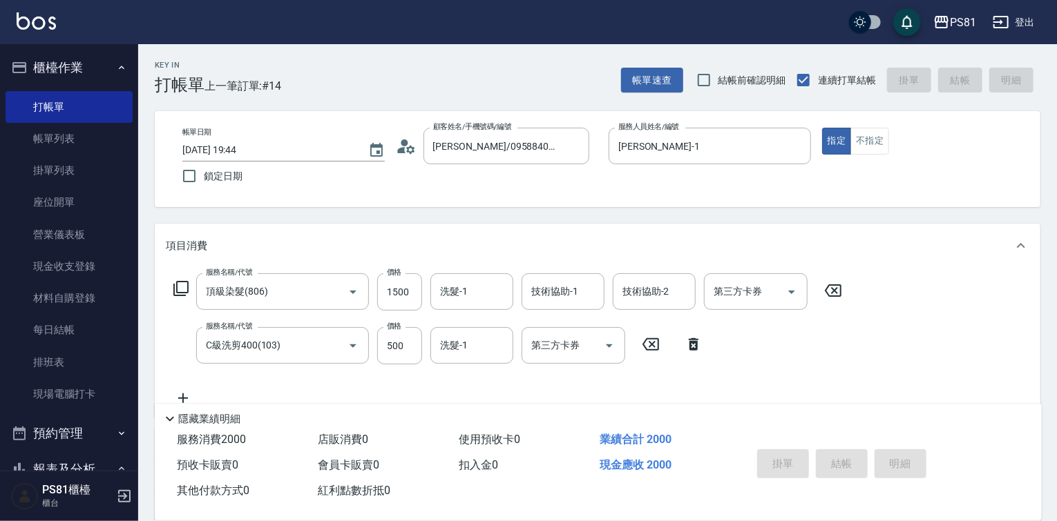
type input "[DATE] 19:45"
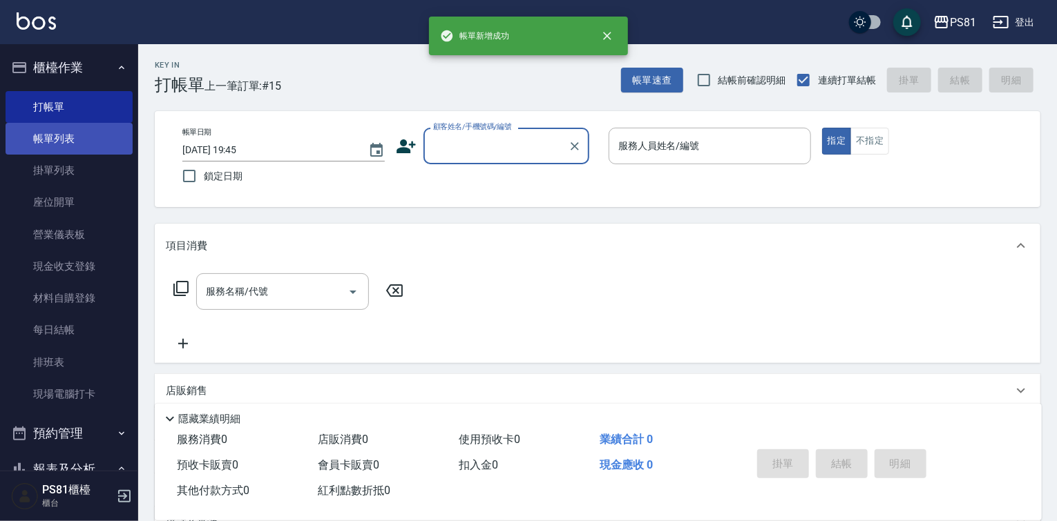
click at [44, 141] on link "帳單列表" at bounding box center [69, 139] width 127 height 32
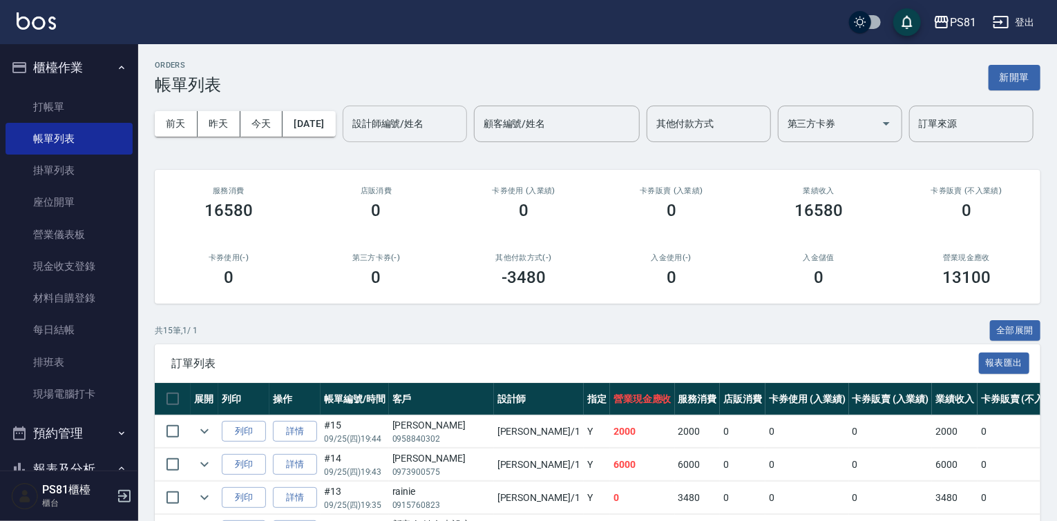
click at [349, 136] on input "設計師編號/姓名" at bounding box center [405, 124] width 112 height 24
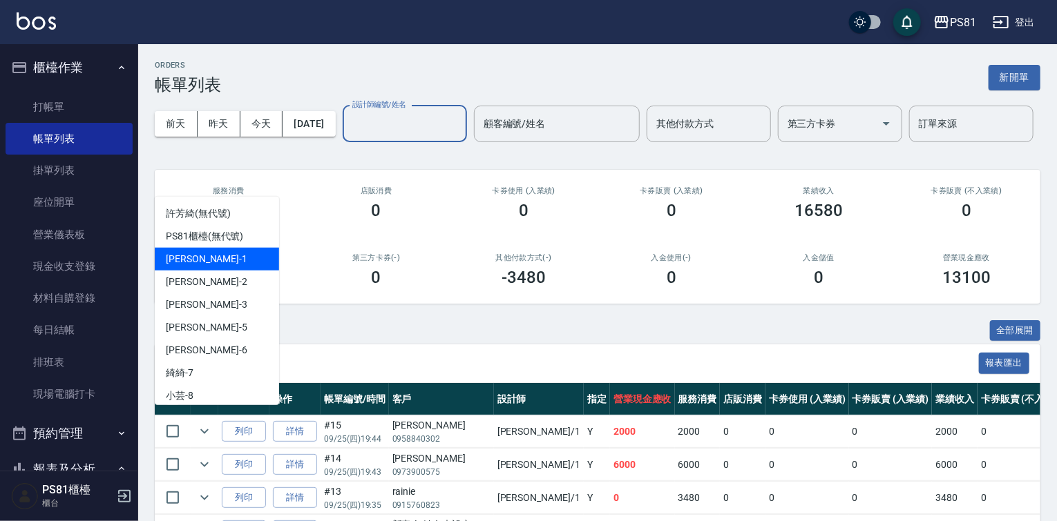
click at [218, 251] on div "[PERSON_NAME] -1" at bounding box center [217, 259] width 124 height 23
type input "[PERSON_NAME]-1"
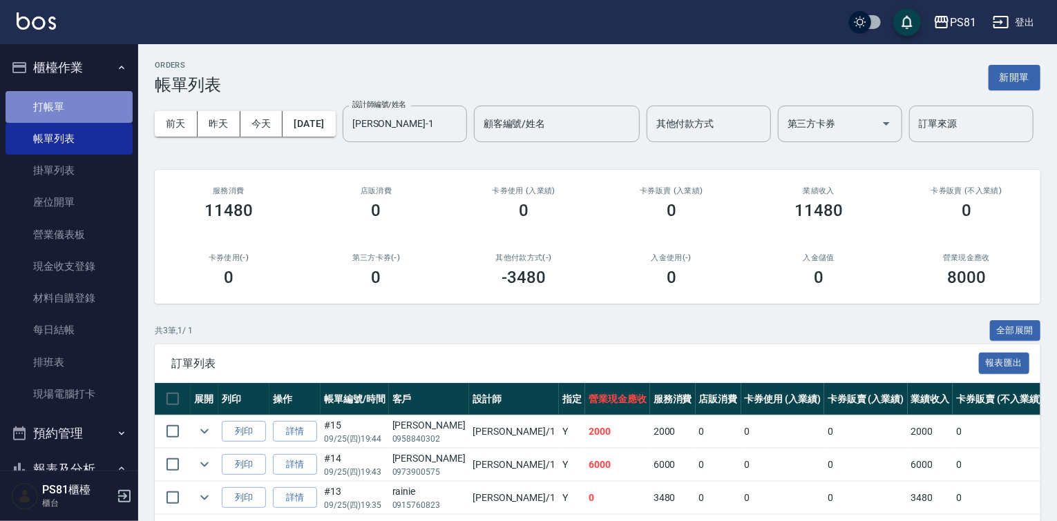
click at [79, 97] on link "打帳單" at bounding box center [69, 107] width 127 height 32
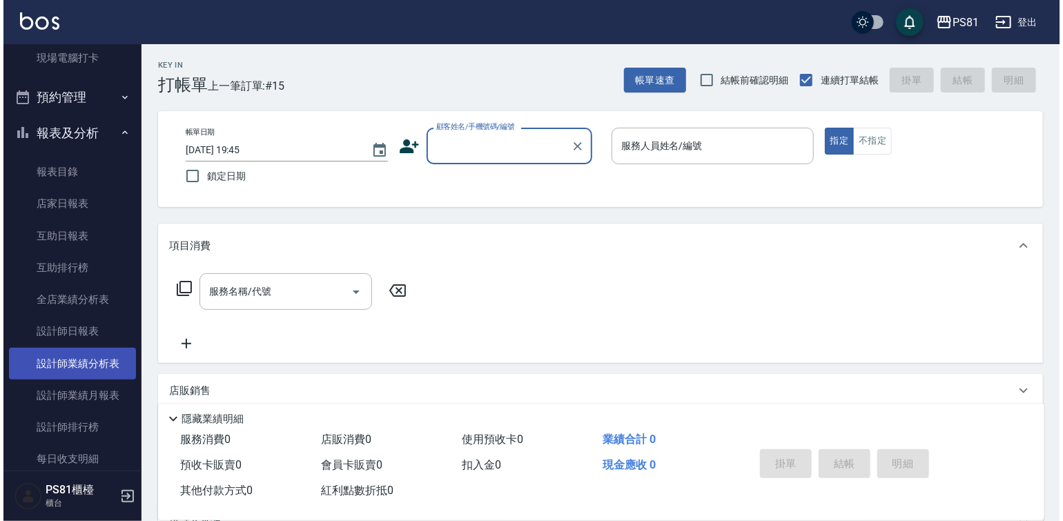
scroll to position [345, 0]
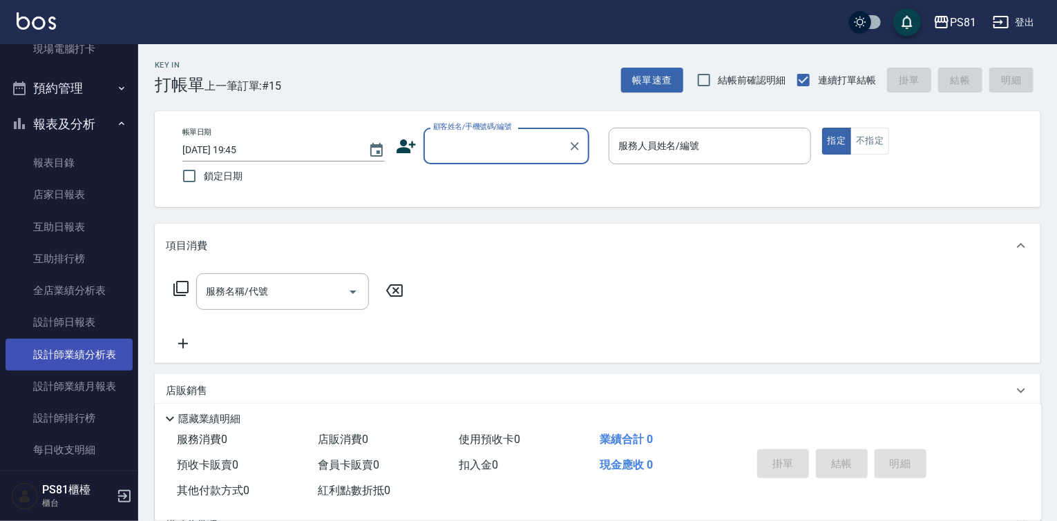
click at [99, 349] on link "設計師業績分析表" at bounding box center [69, 355] width 127 height 32
